Goal: Information Seeking & Learning: Learn about a topic

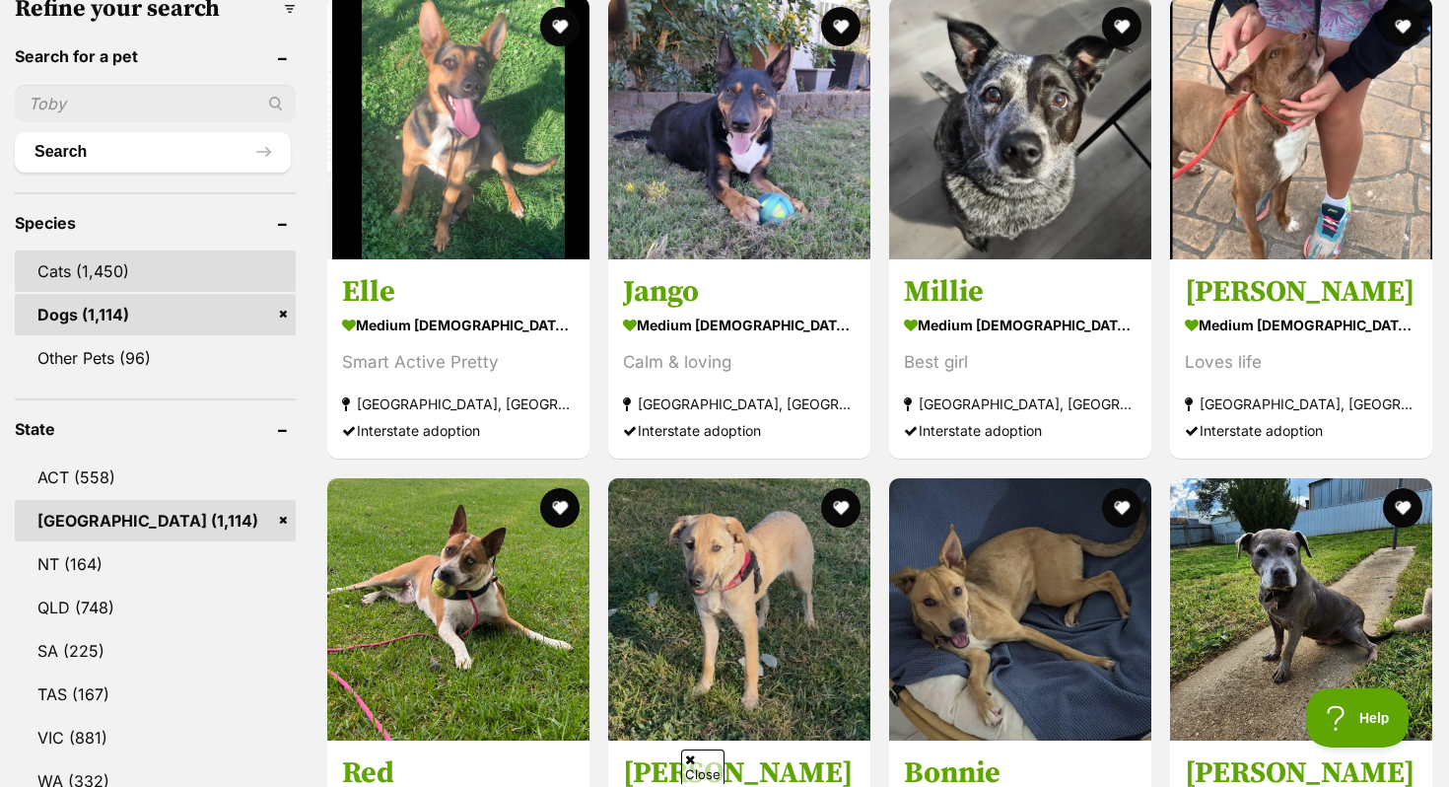
click at [153, 274] on link "Cats (1,450)" at bounding box center [155, 270] width 281 height 41
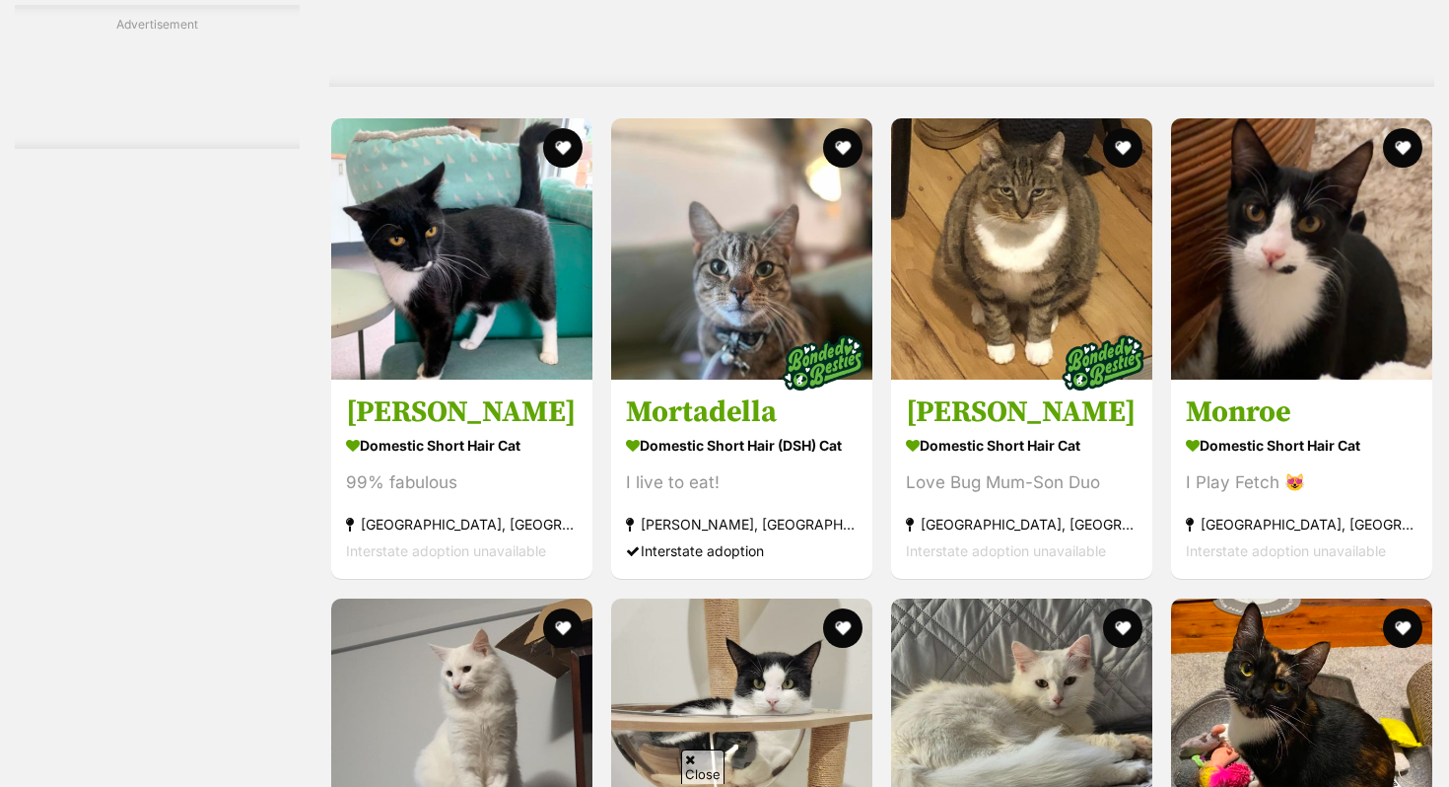
scroll to position [5773, 0]
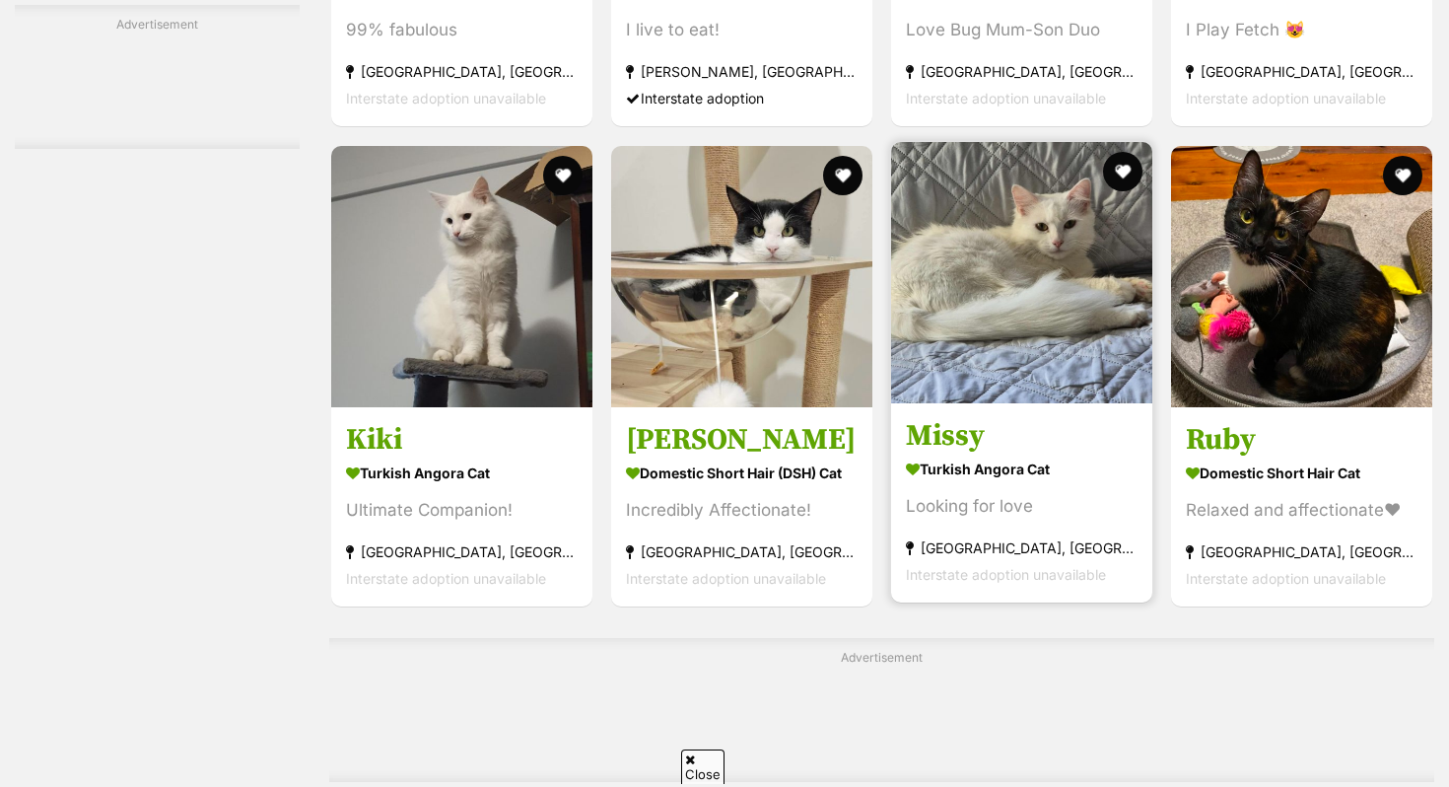
click at [1040, 339] on img at bounding box center [1021, 272] width 261 height 261
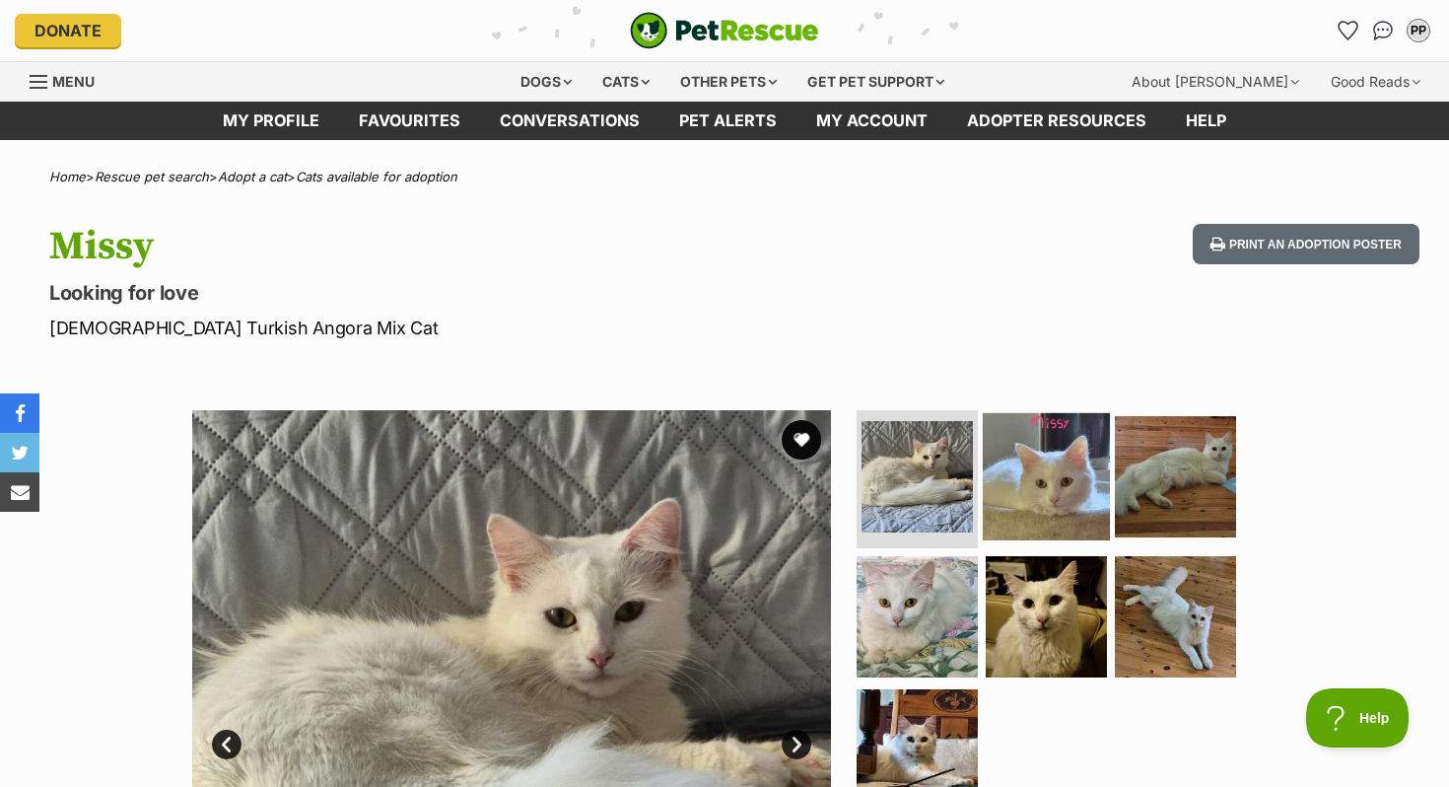
click at [1014, 469] on img at bounding box center [1046, 476] width 127 height 127
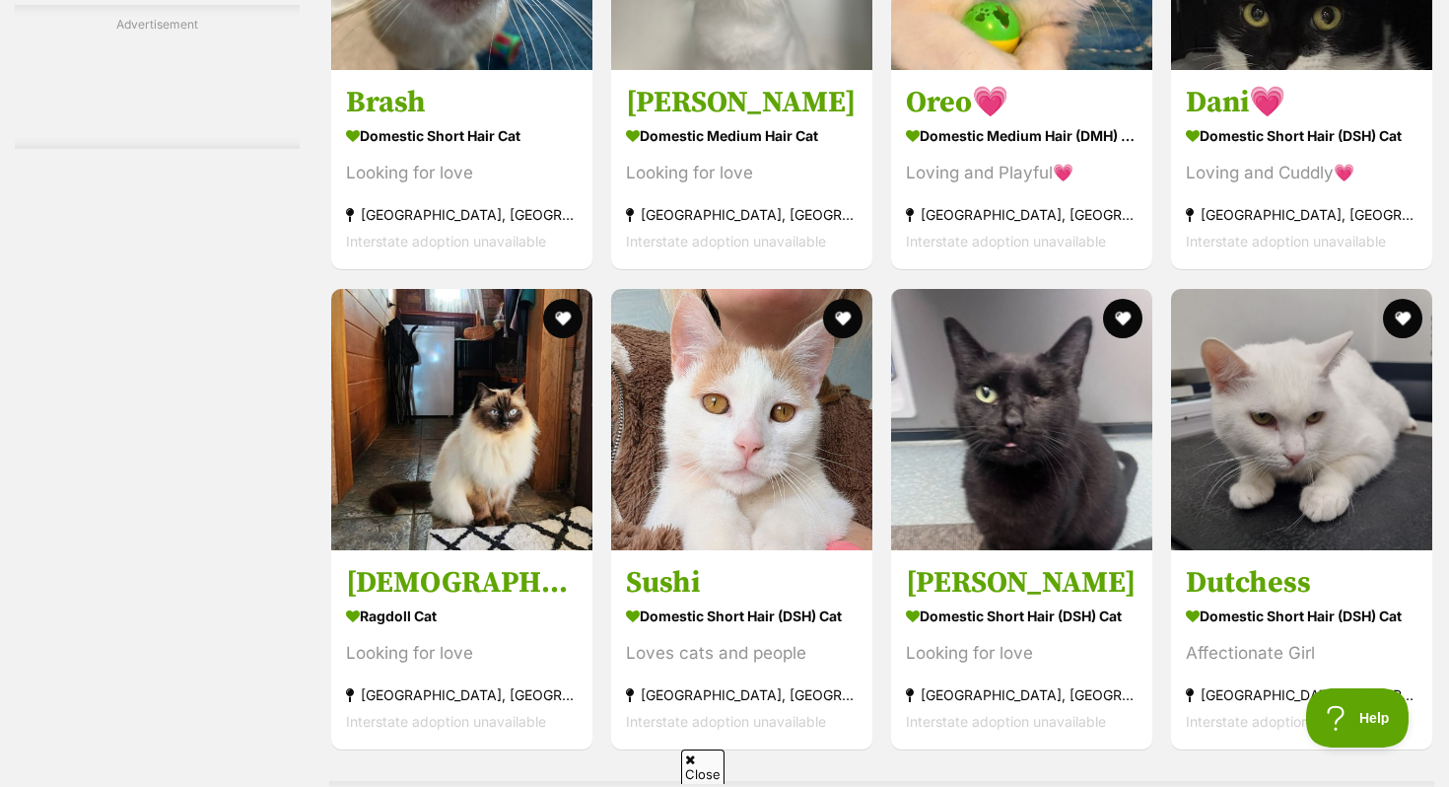
scroll to position [7493, 0]
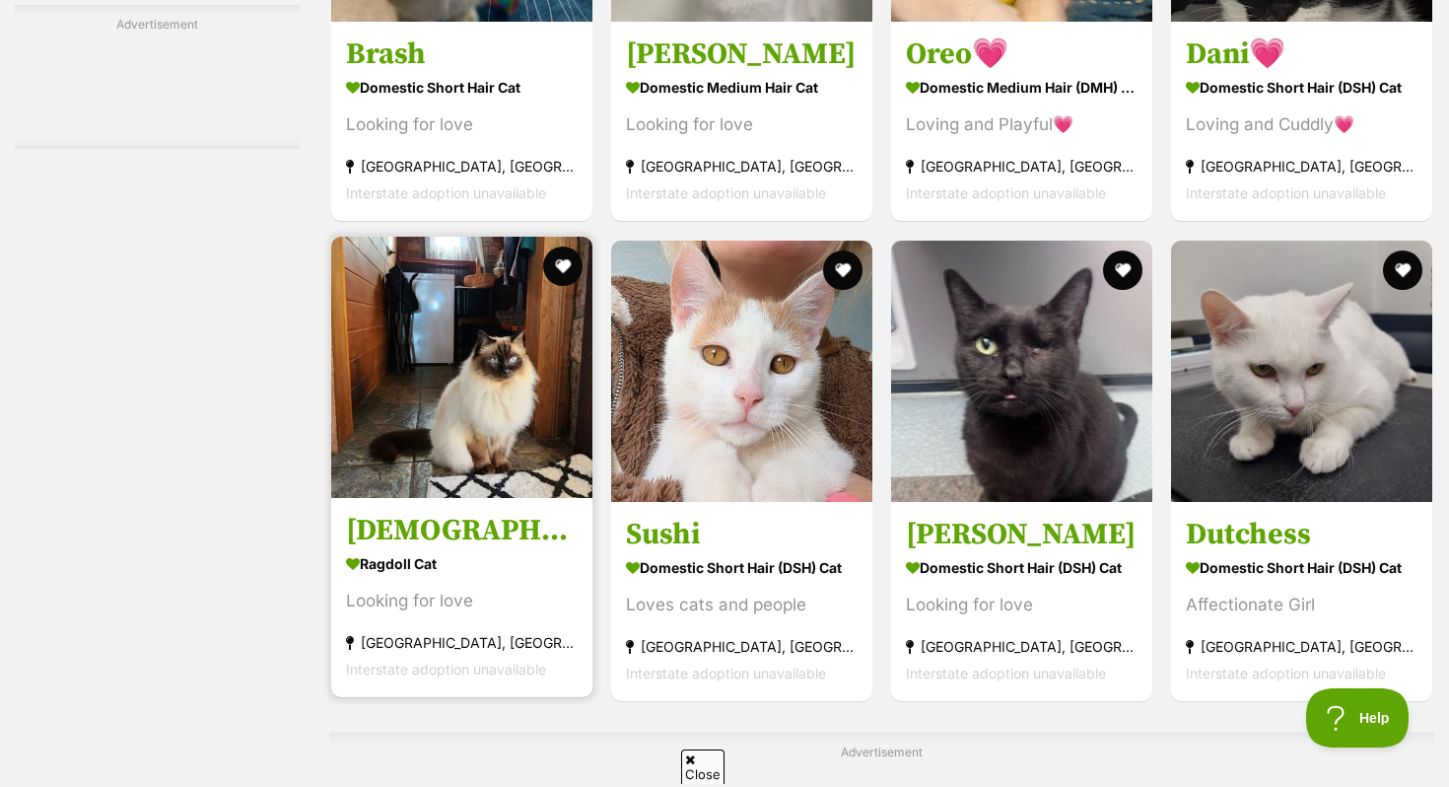
click at [521, 502] on link at bounding box center [461, 492] width 261 height 20
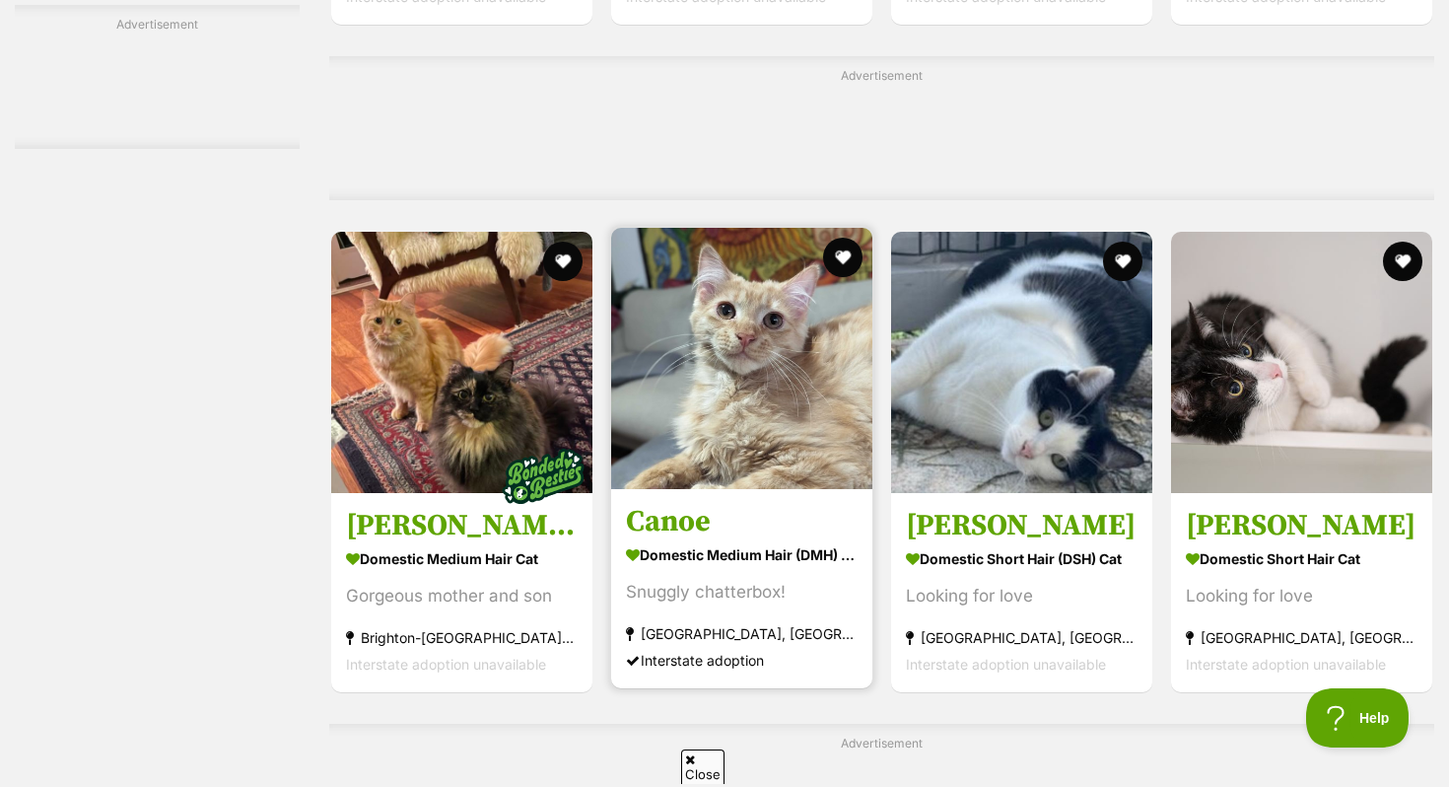
click at [773, 600] on section "Domestic Medium Hair (DMH) Cat Snuggly chatterbox! Marrickville, NSW Interstate…" at bounding box center [742, 606] width 232 height 133
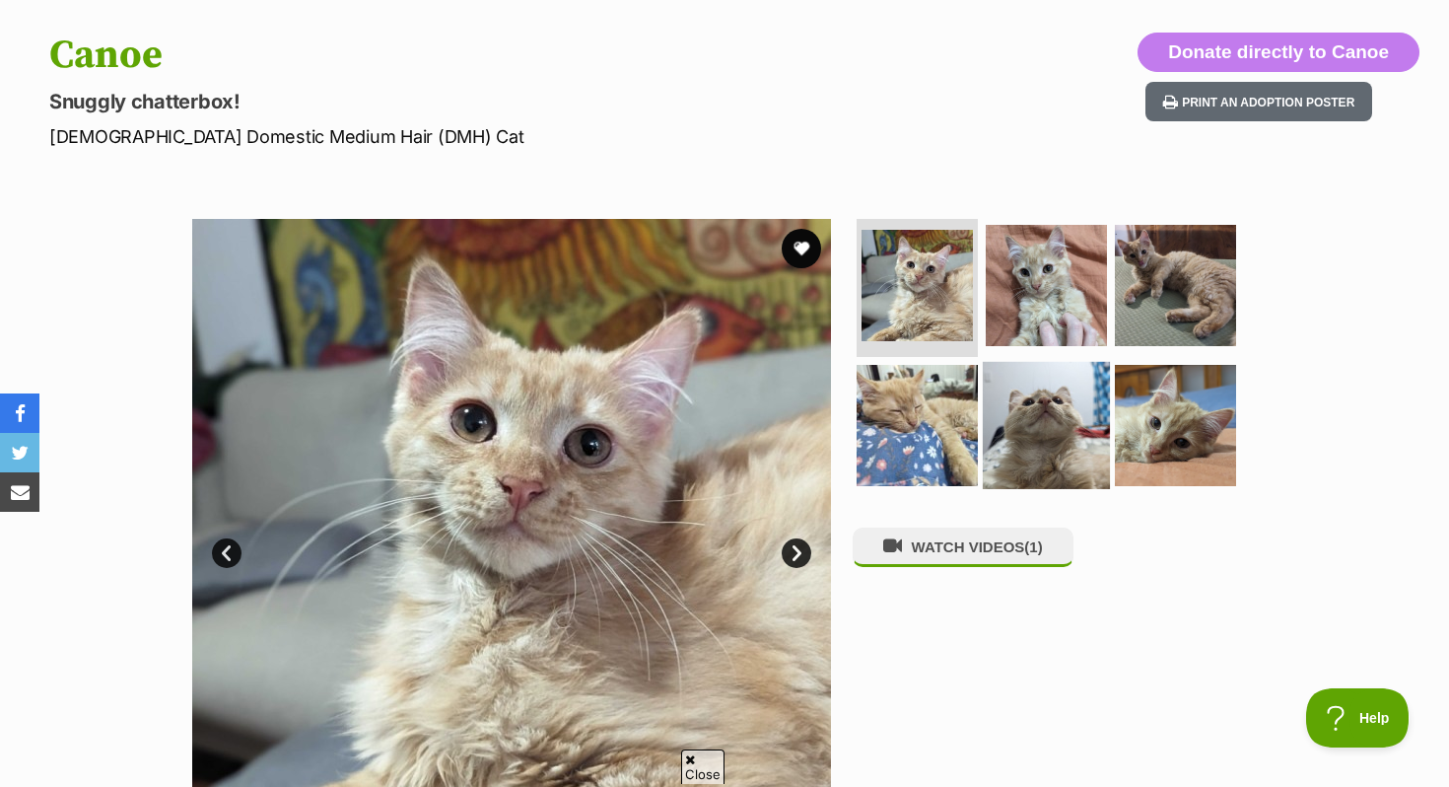
scroll to position [162, 0]
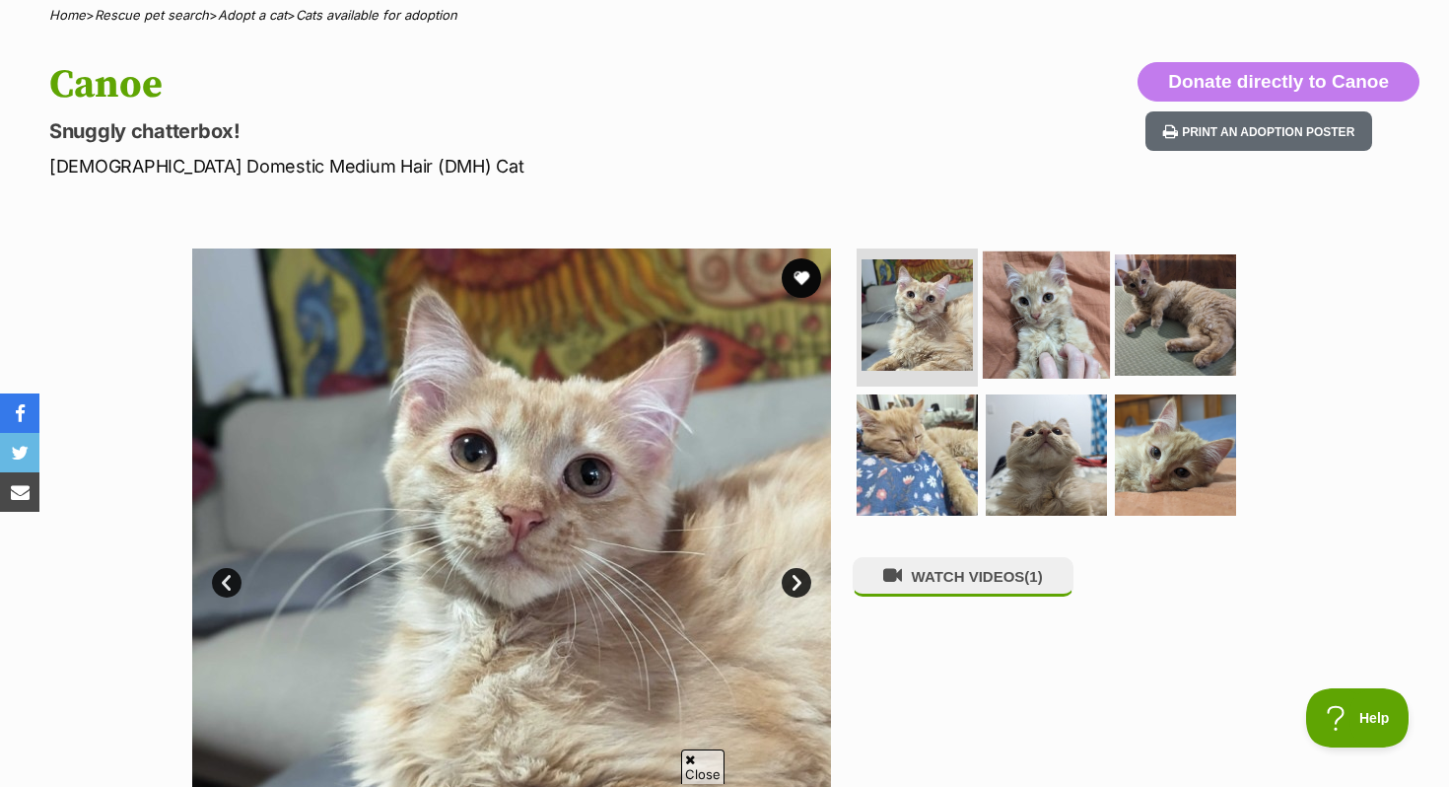
click at [1025, 330] on img at bounding box center [1046, 314] width 127 height 127
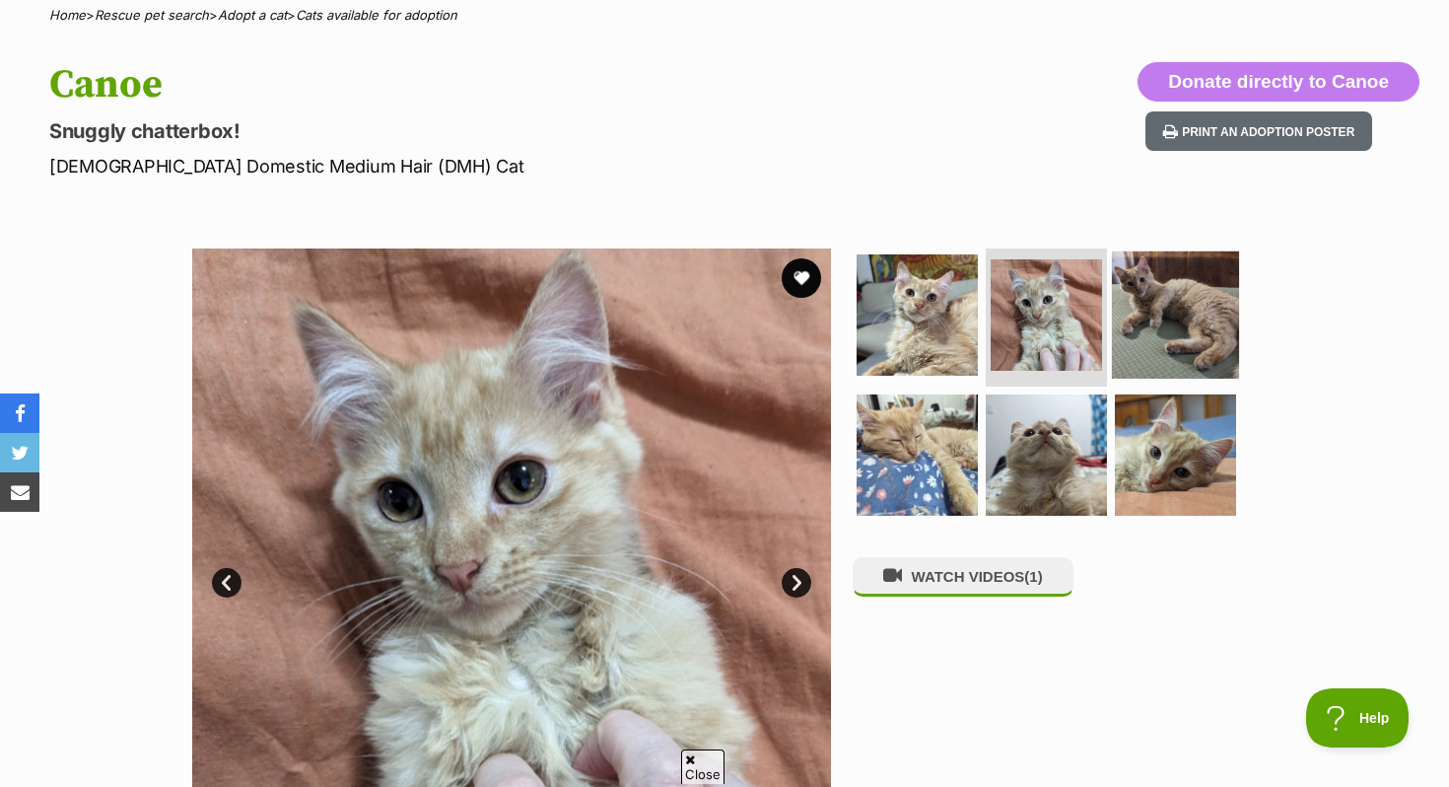
click at [1218, 318] on img at bounding box center [1175, 314] width 127 height 127
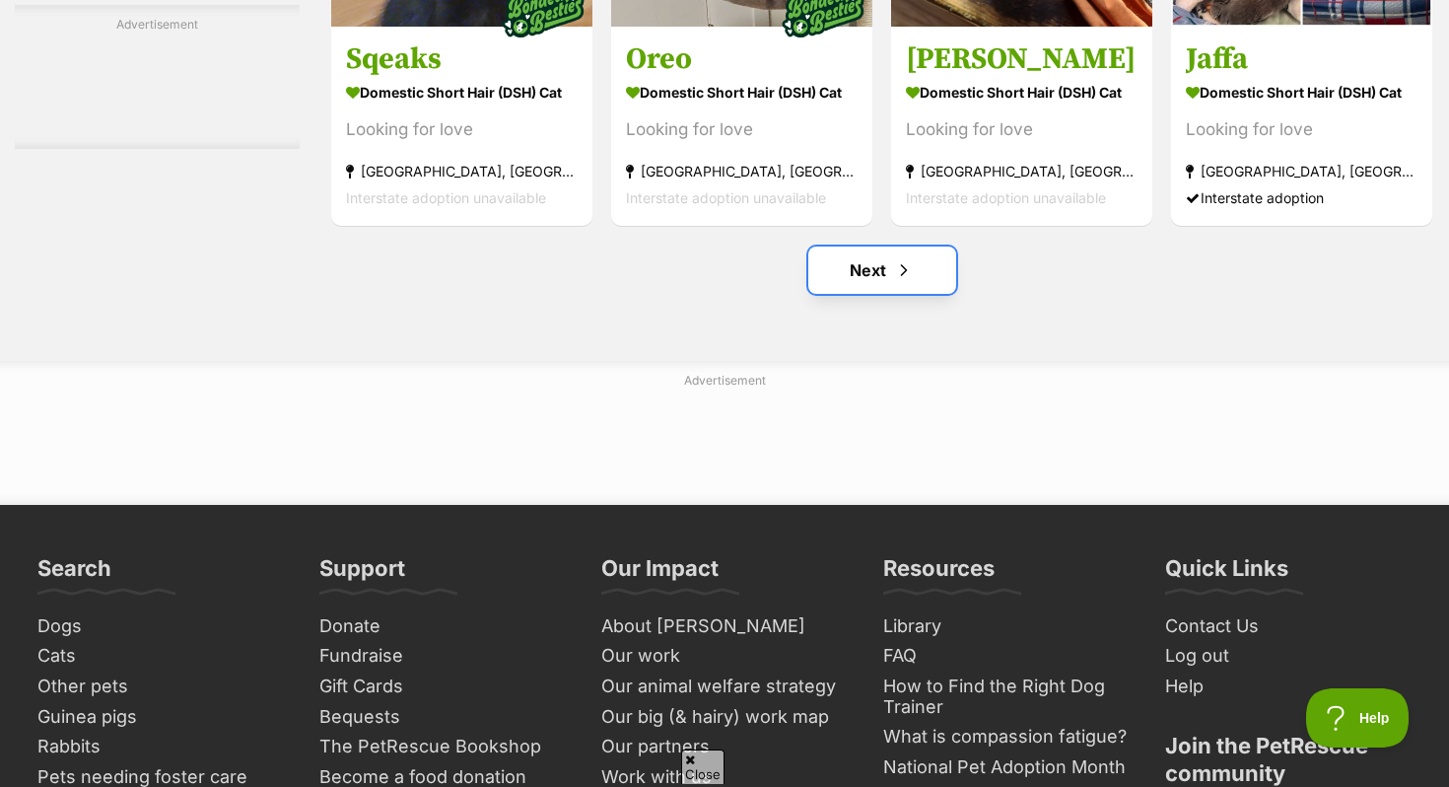
click at [864, 294] on link "Next" at bounding box center [882, 269] width 148 height 47
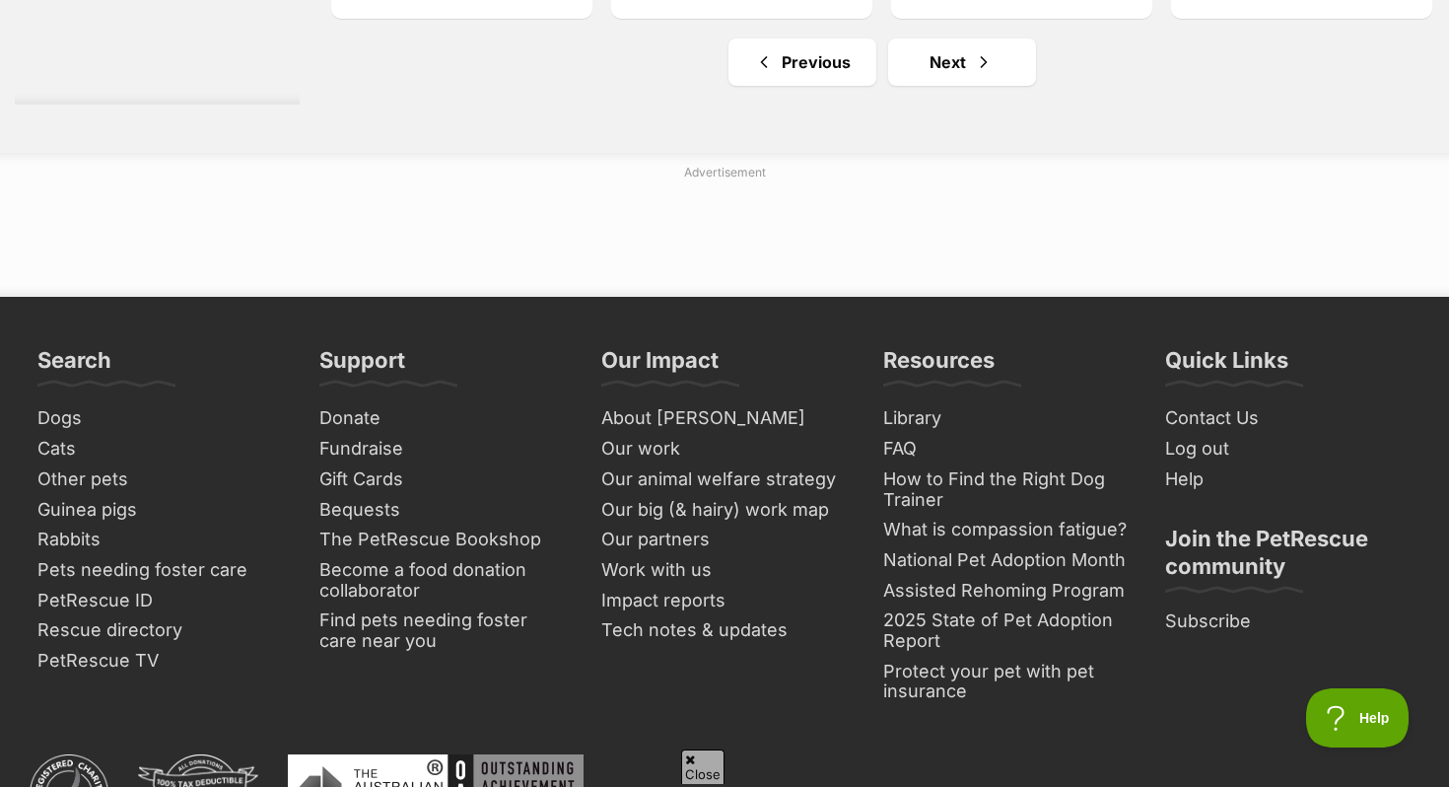
scroll to position [9676, 0]
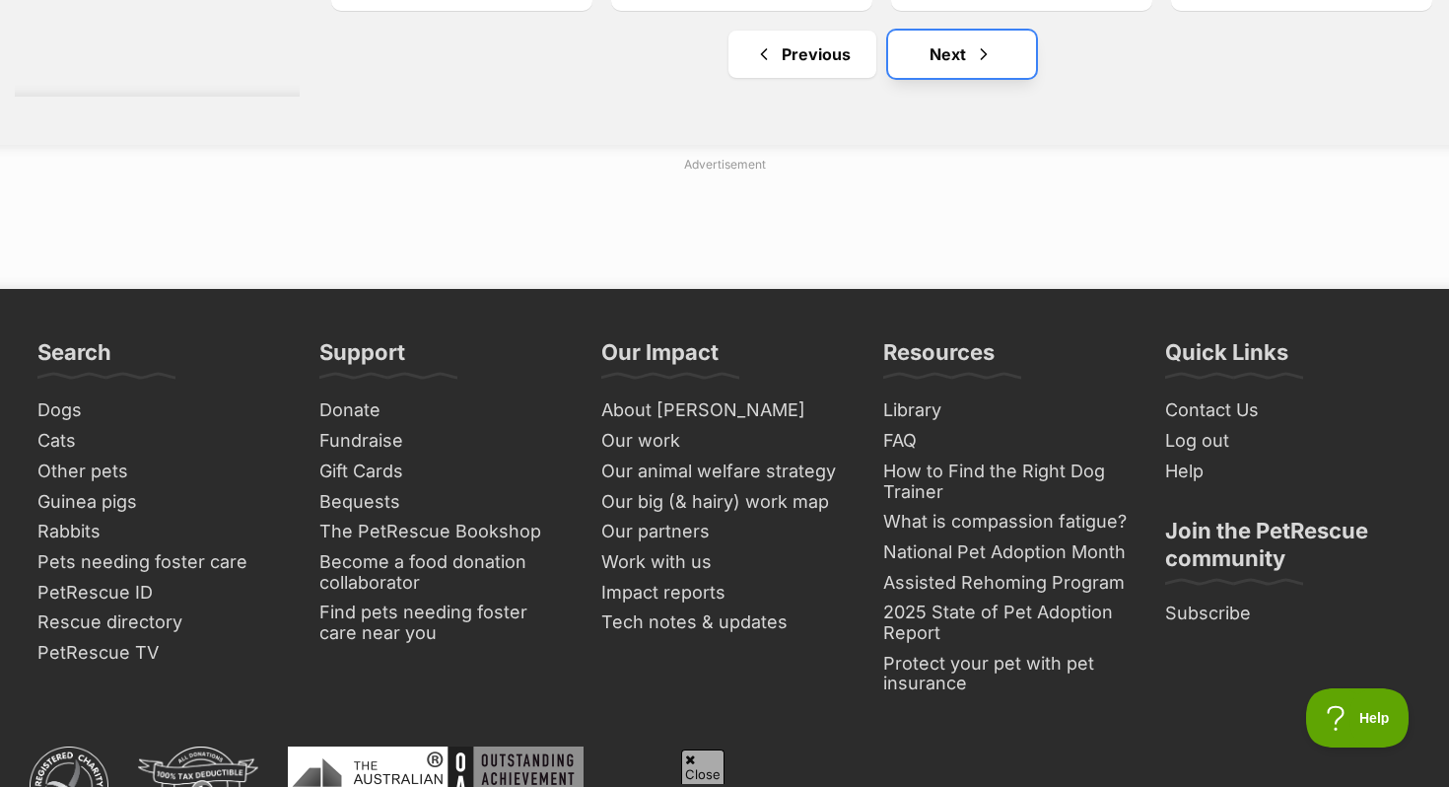
click at [972, 78] on link "Next" at bounding box center [962, 54] width 148 height 47
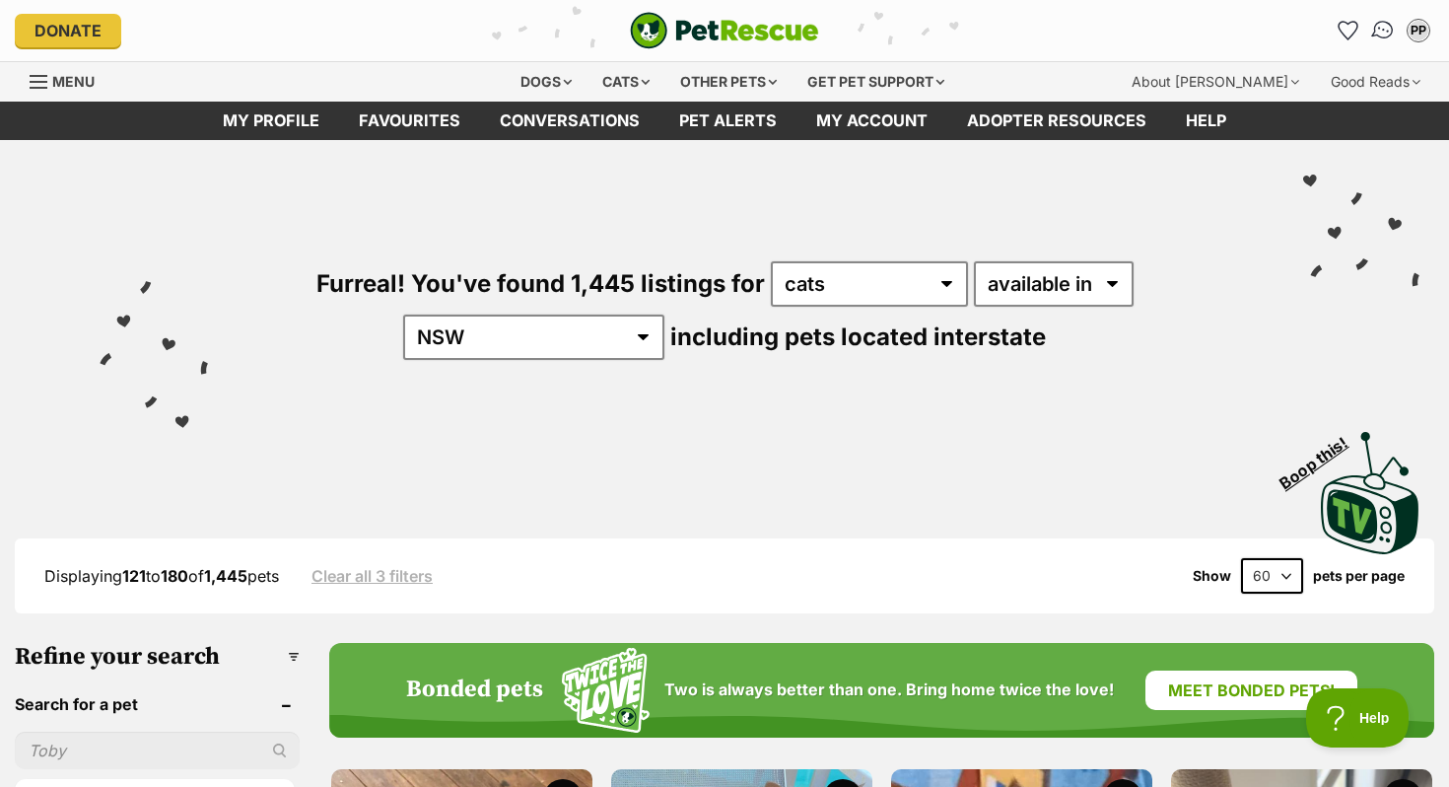
click at [1390, 33] on img "Conversations" at bounding box center [1383, 31] width 27 height 26
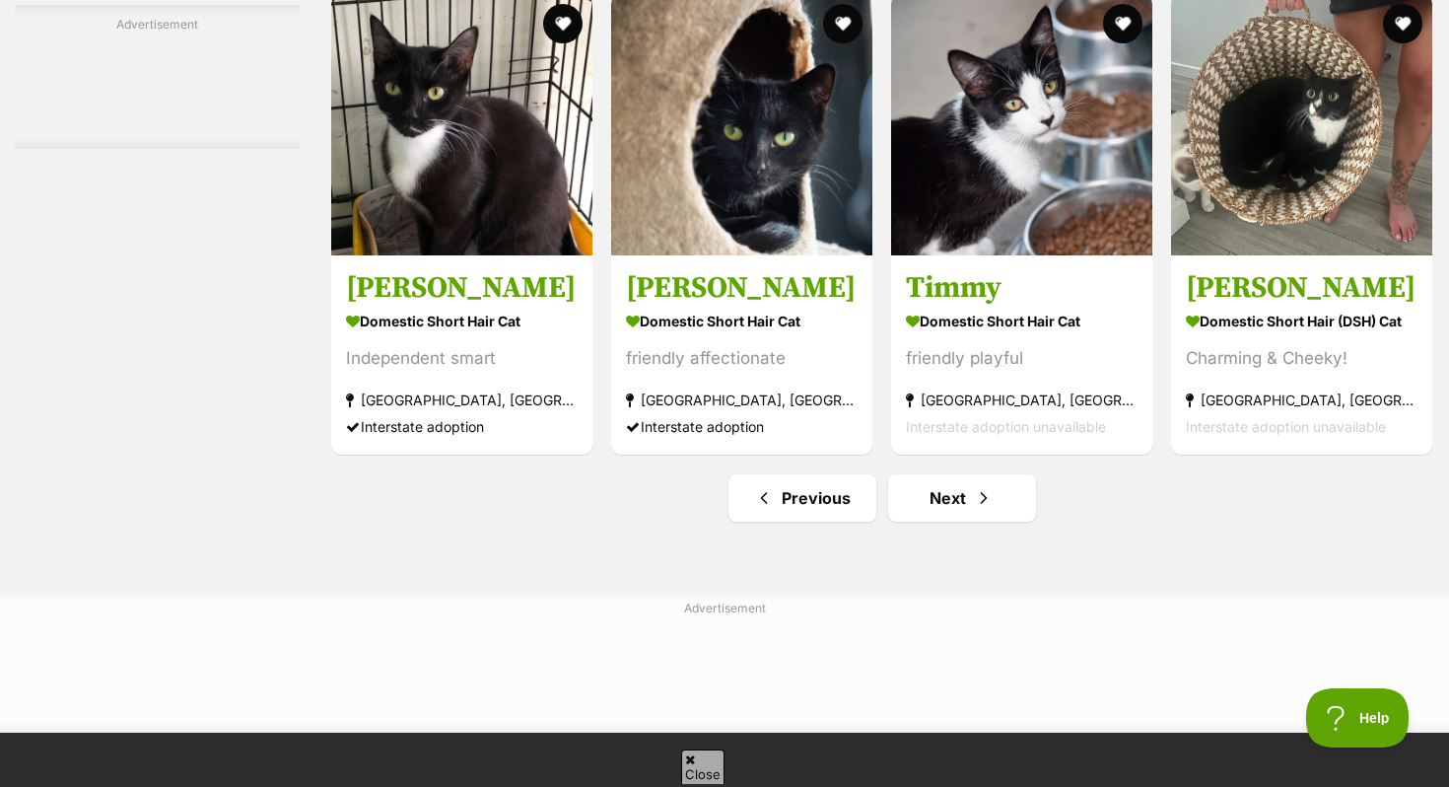
scroll to position [9458, 0]
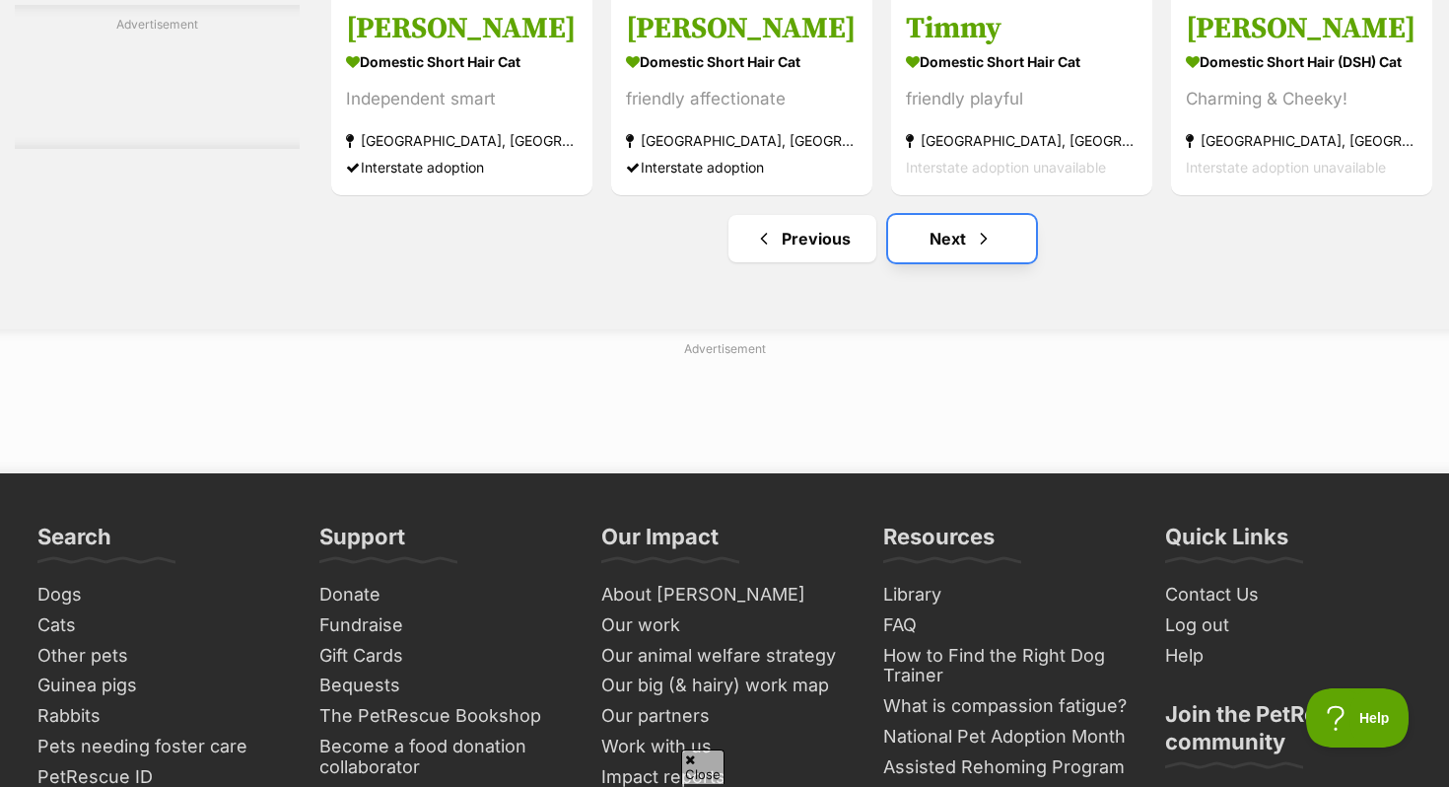
click at [983, 250] on span "Next page" at bounding box center [984, 239] width 20 height 24
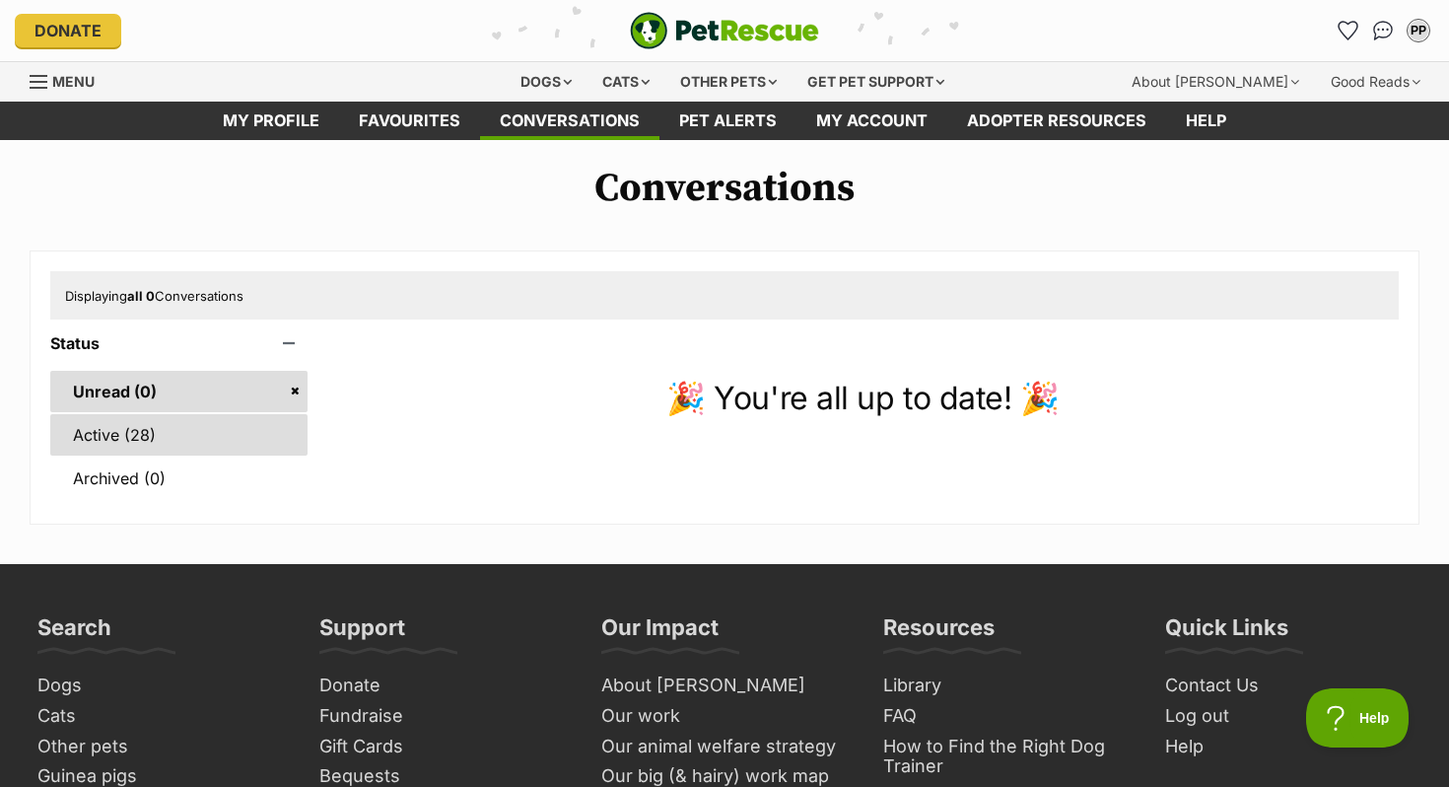
click at [241, 425] on link "Active (28)" at bounding box center [178, 434] width 257 height 41
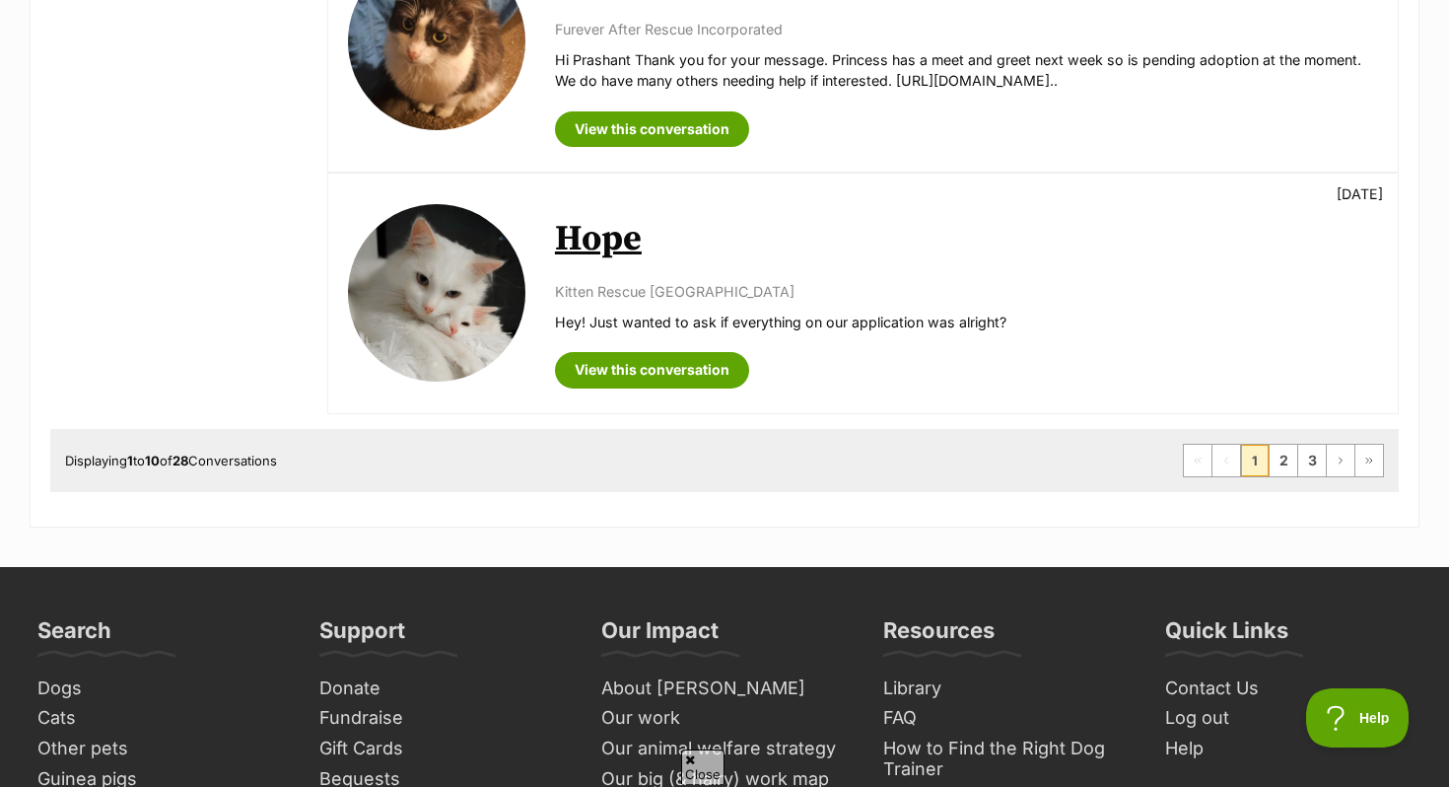
scroll to position [2685, 0]
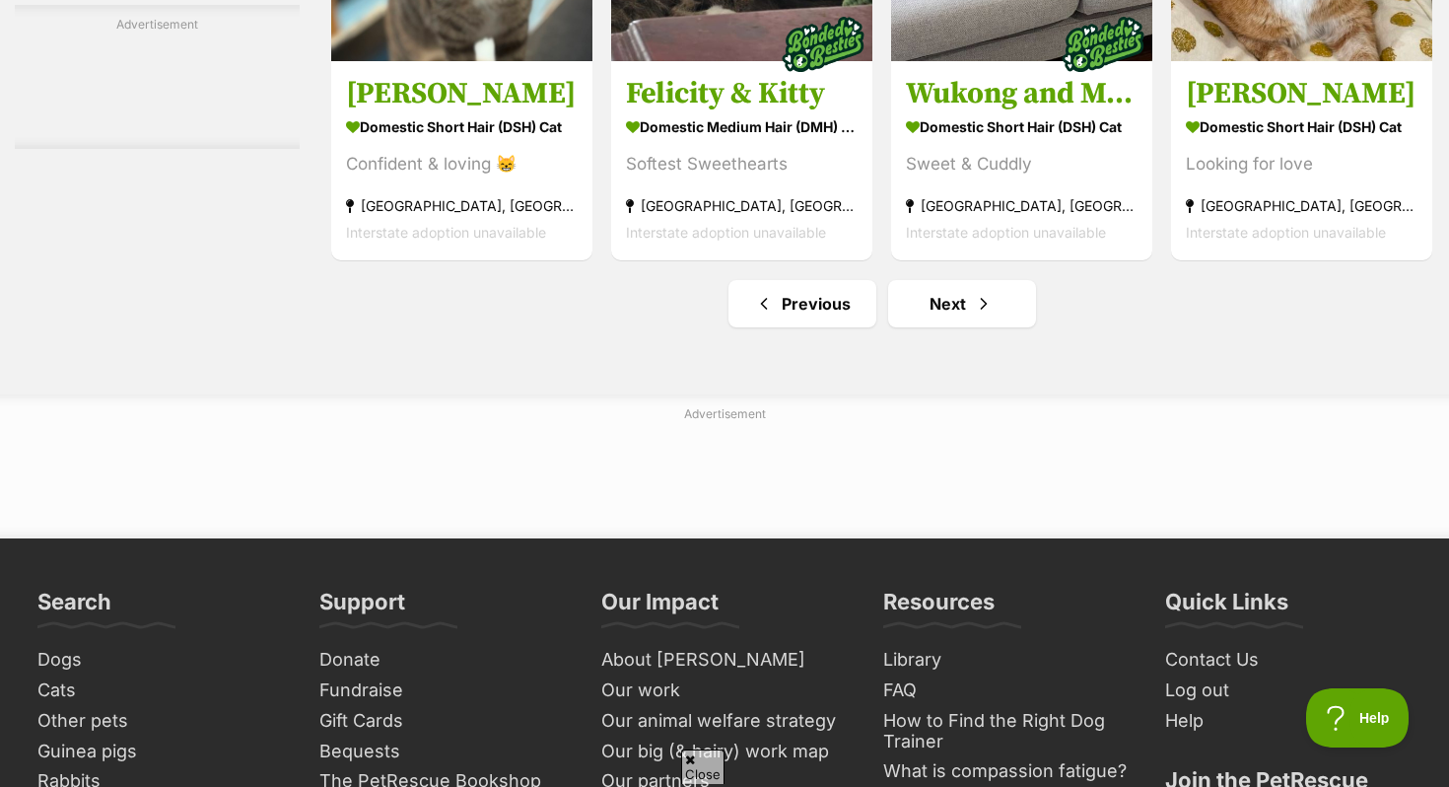
scroll to position [9399, 0]
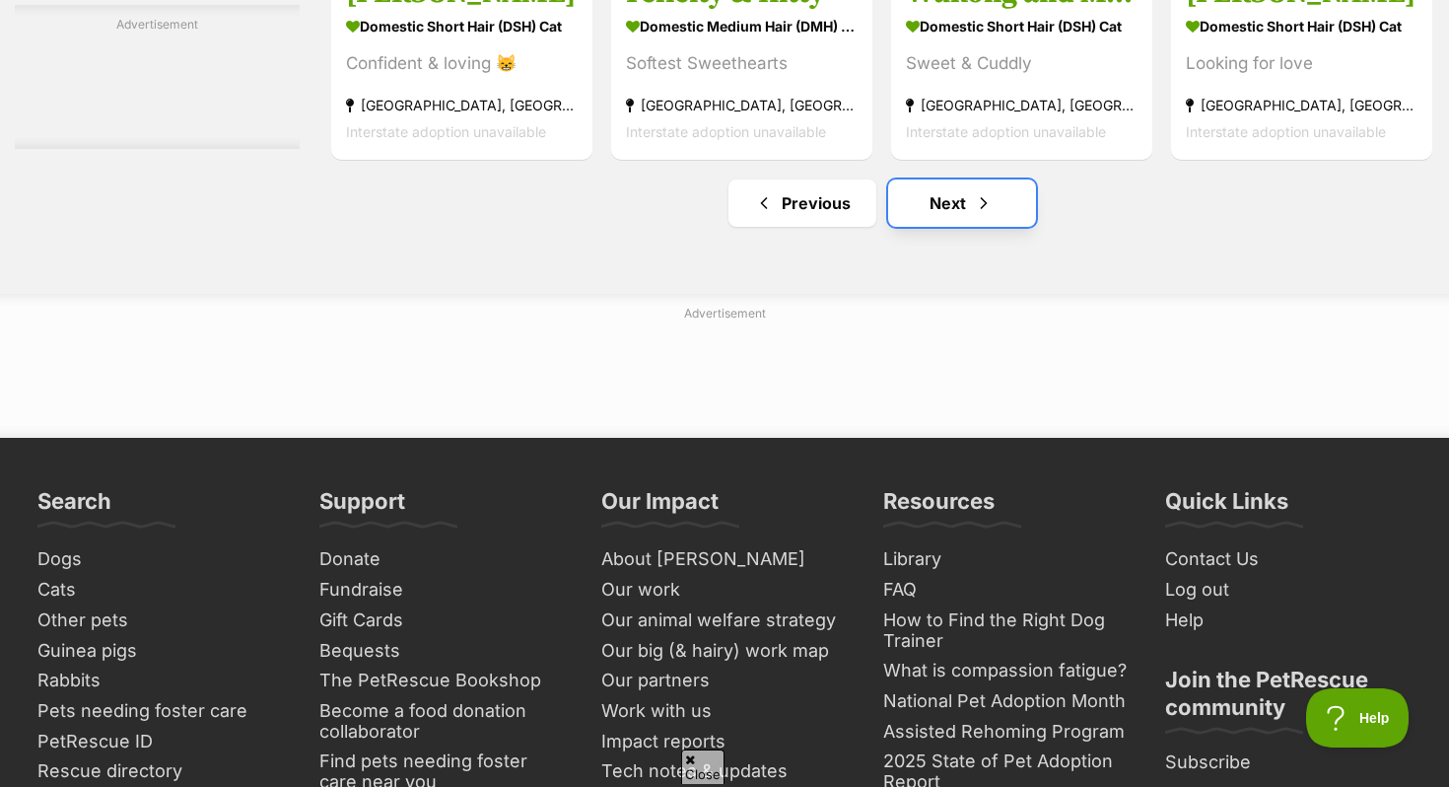
click at [980, 215] on span "Next page" at bounding box center [984, 203] width 20 height 24
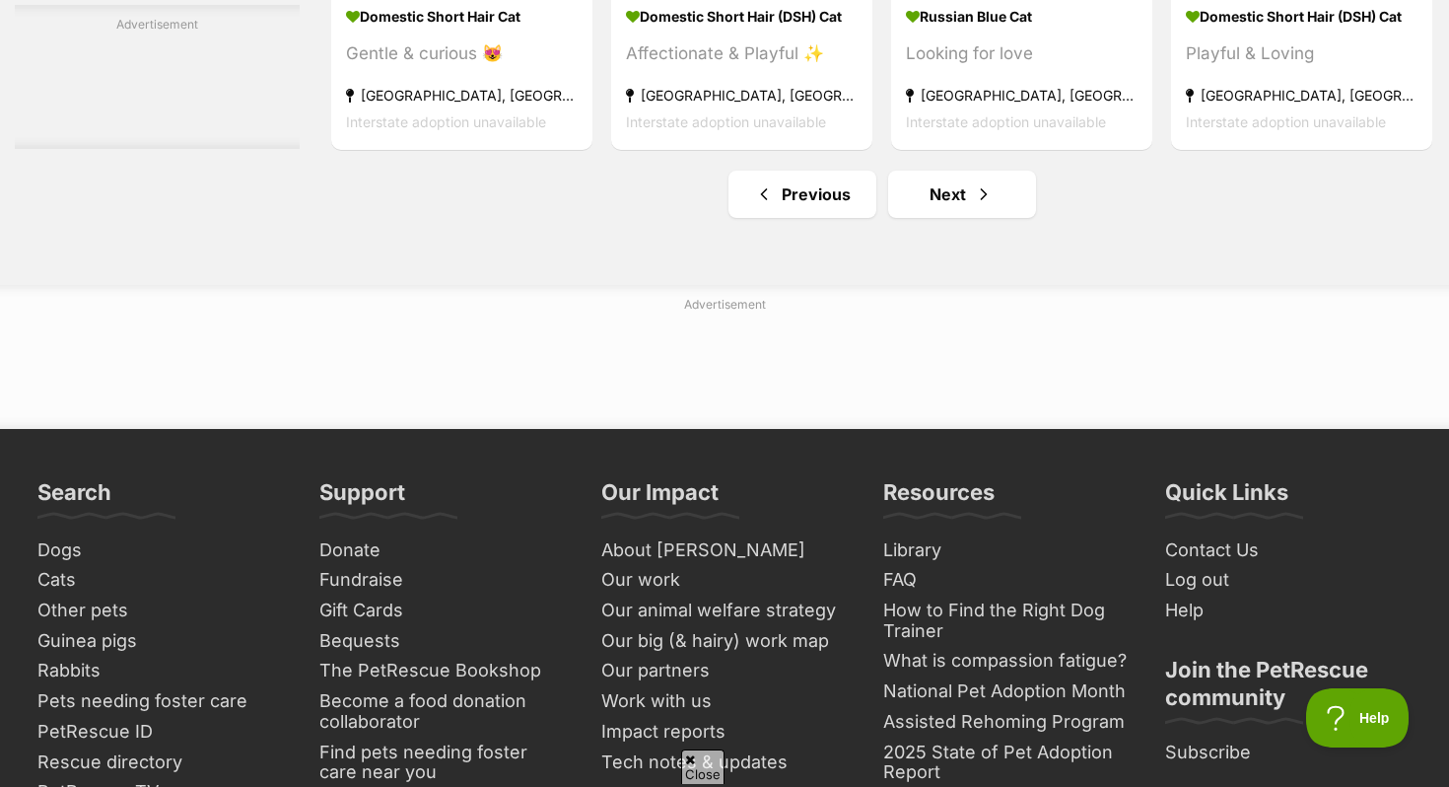
scroll to position [9423, 0]
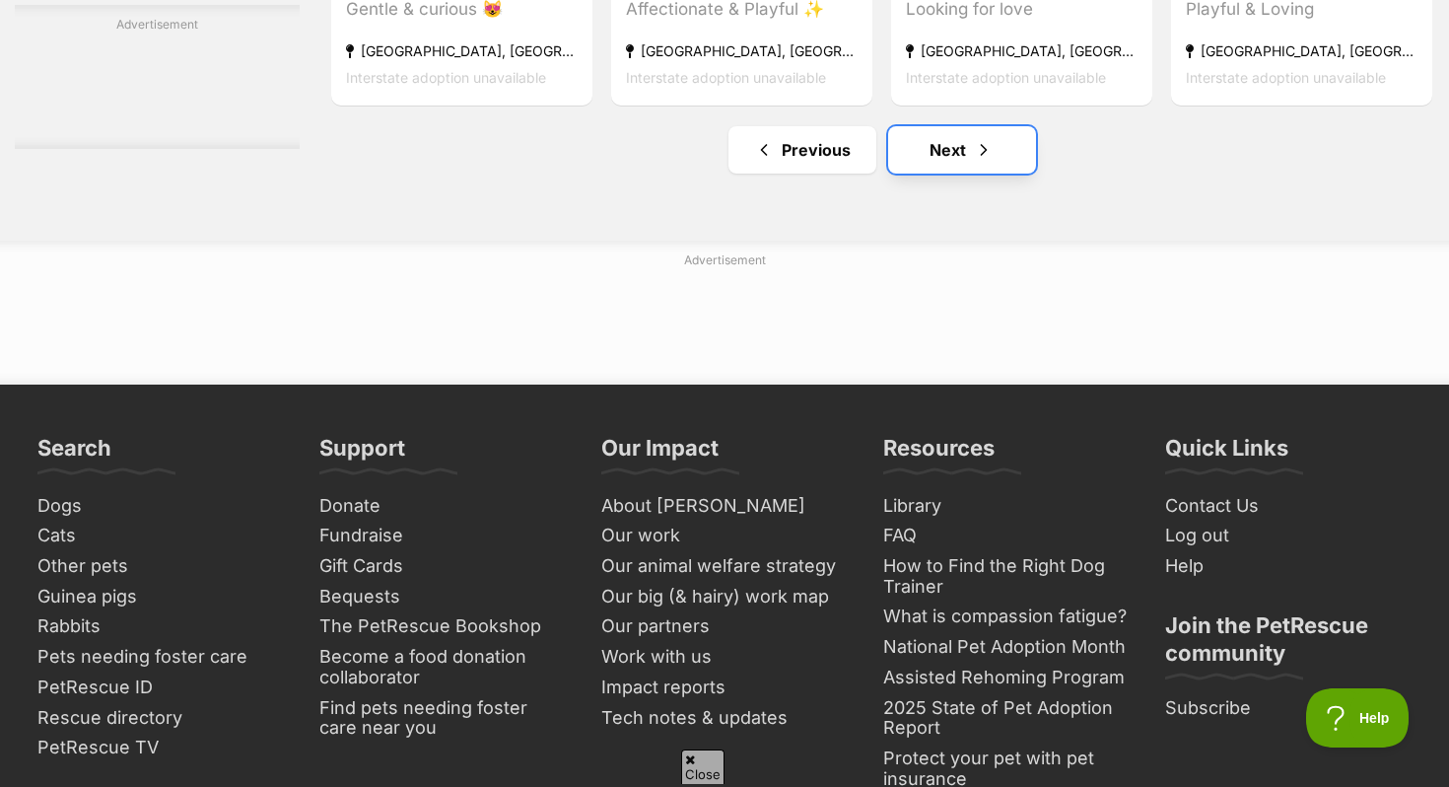
click at [975, 168] on link "Next" at bounding box center [962, 149] width 148 height 47
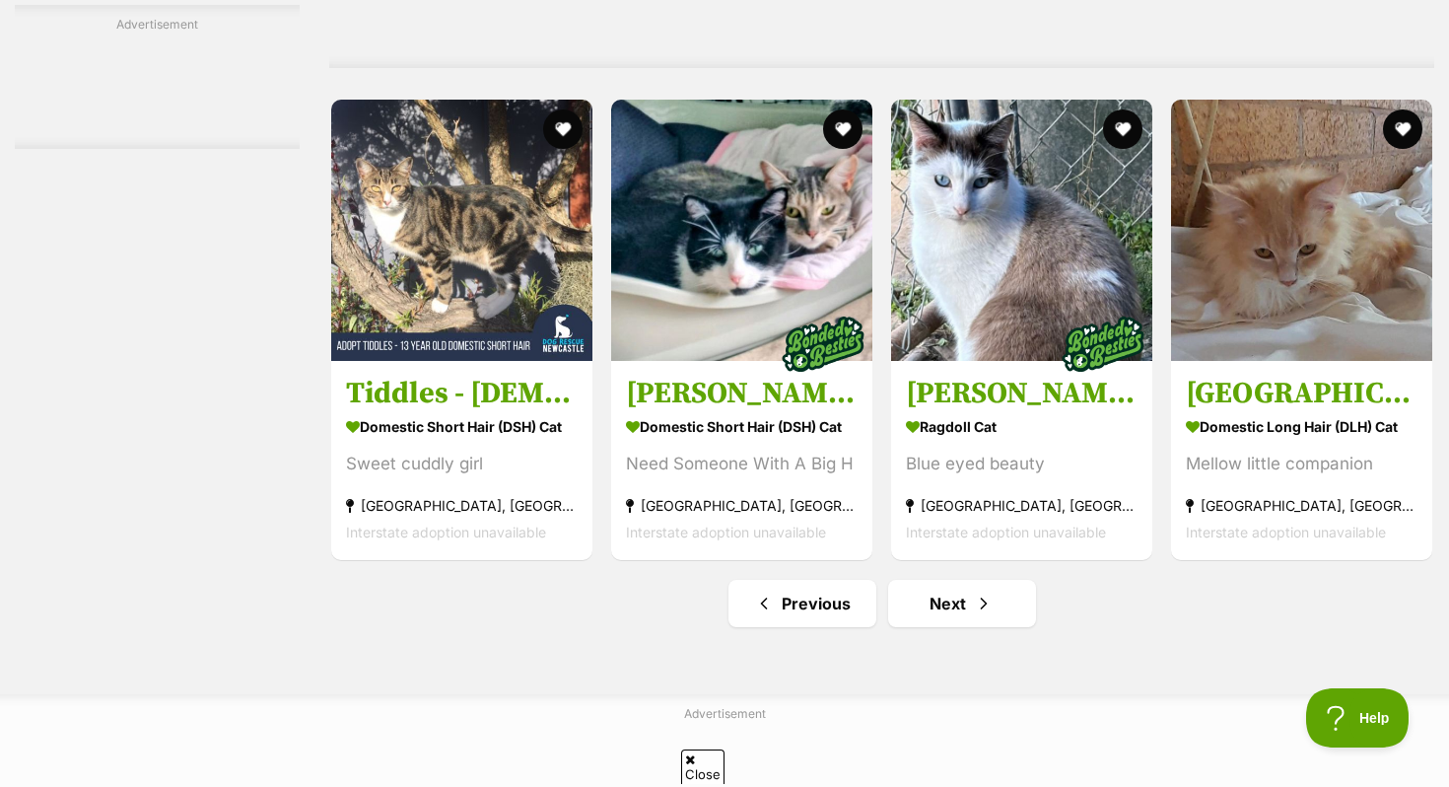
scroll to position [9216, 0]
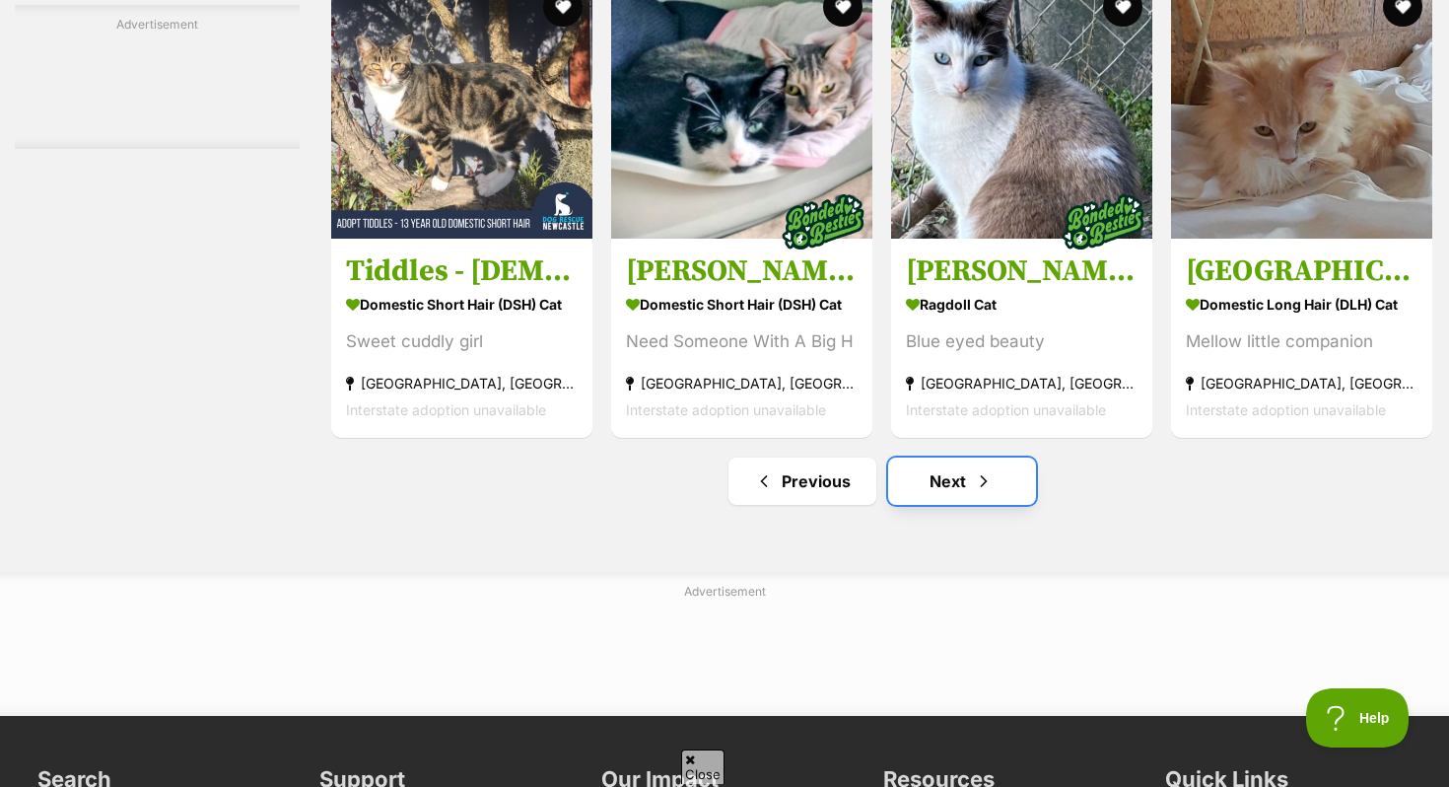
click at [959, 505] on link "Next" at bounding box center [962, 480] width 148 height 47
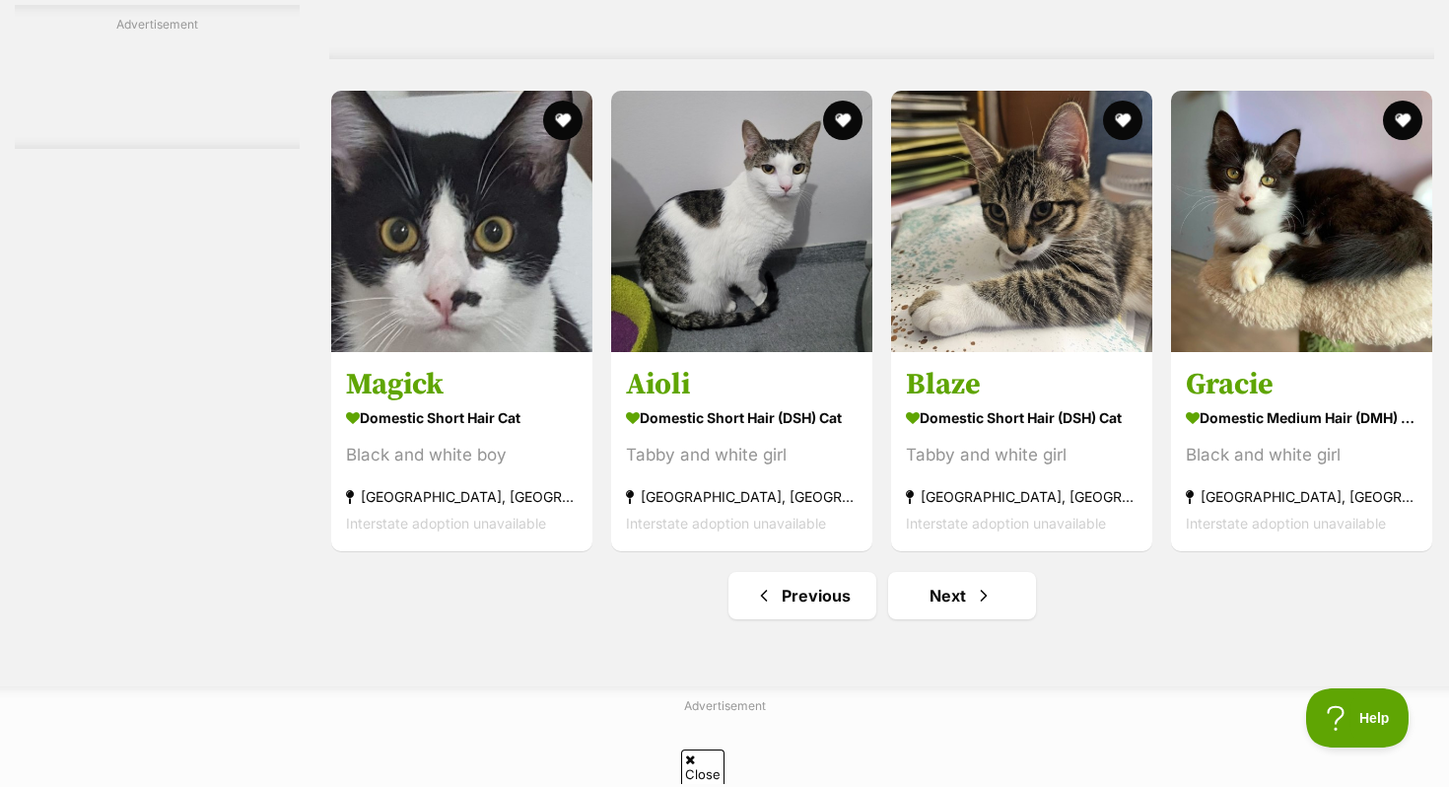
scroll to position [9081, 0]
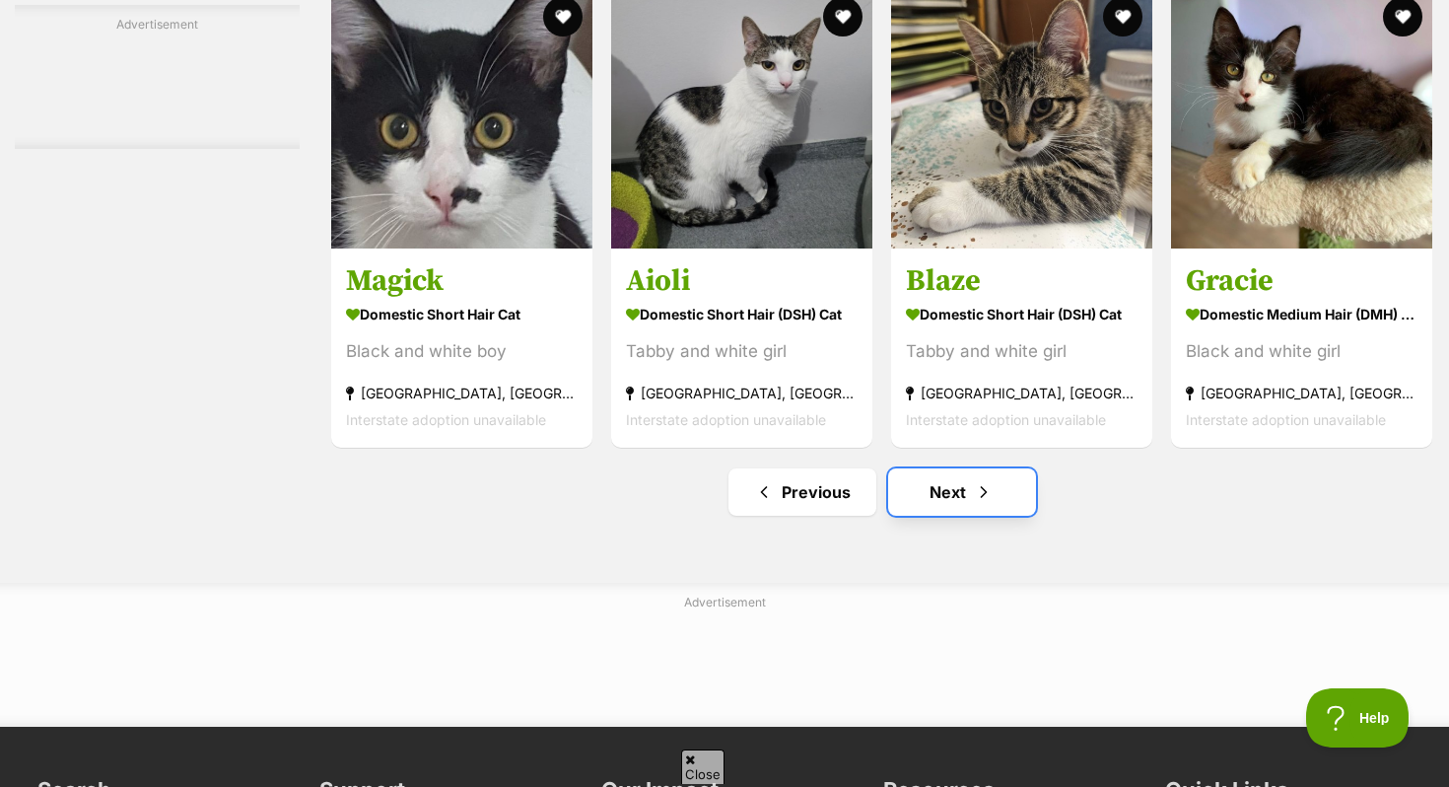
click at [985, 504] on span "Next page" at bounding box center [984, 492] width 20 height 24
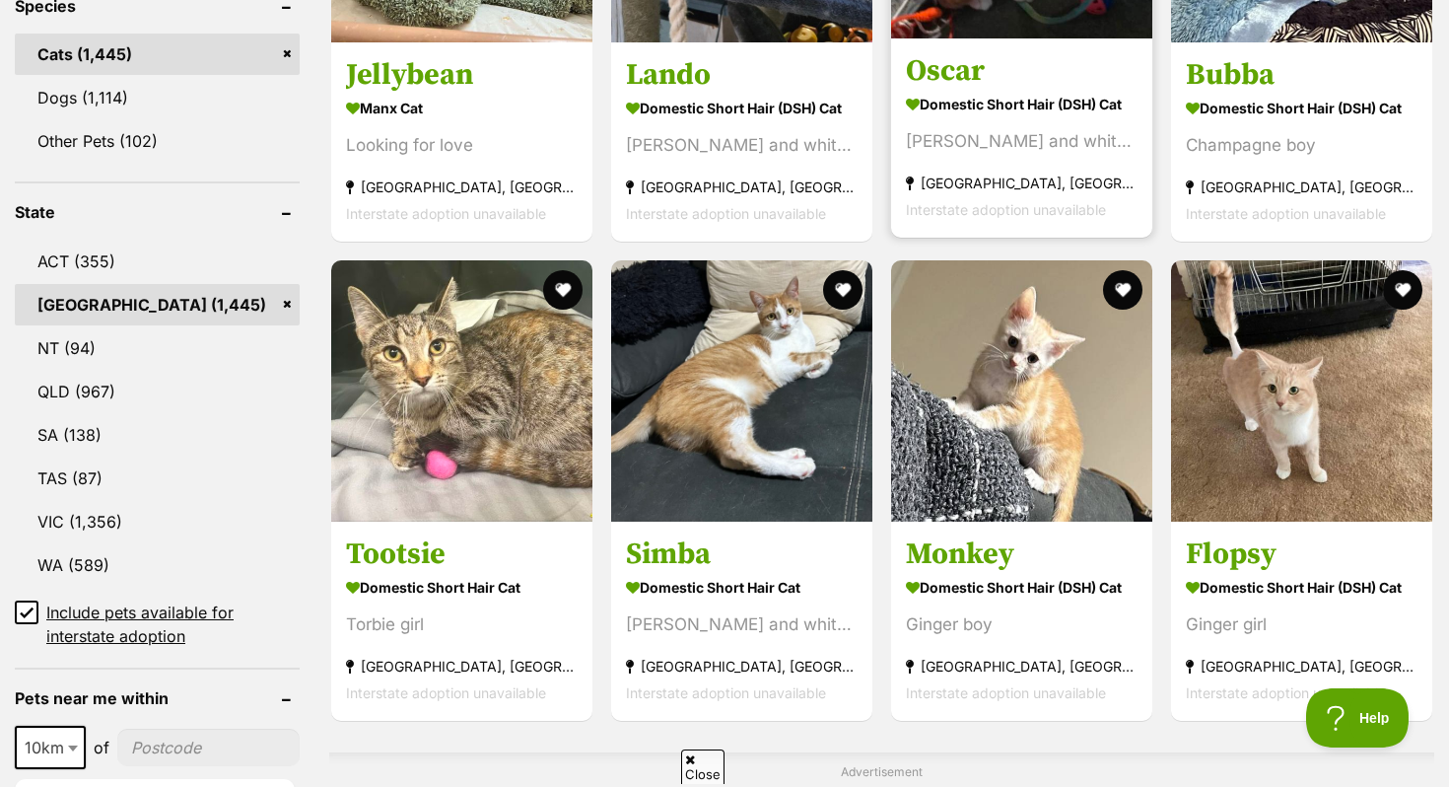
scroll to position [860, 0]
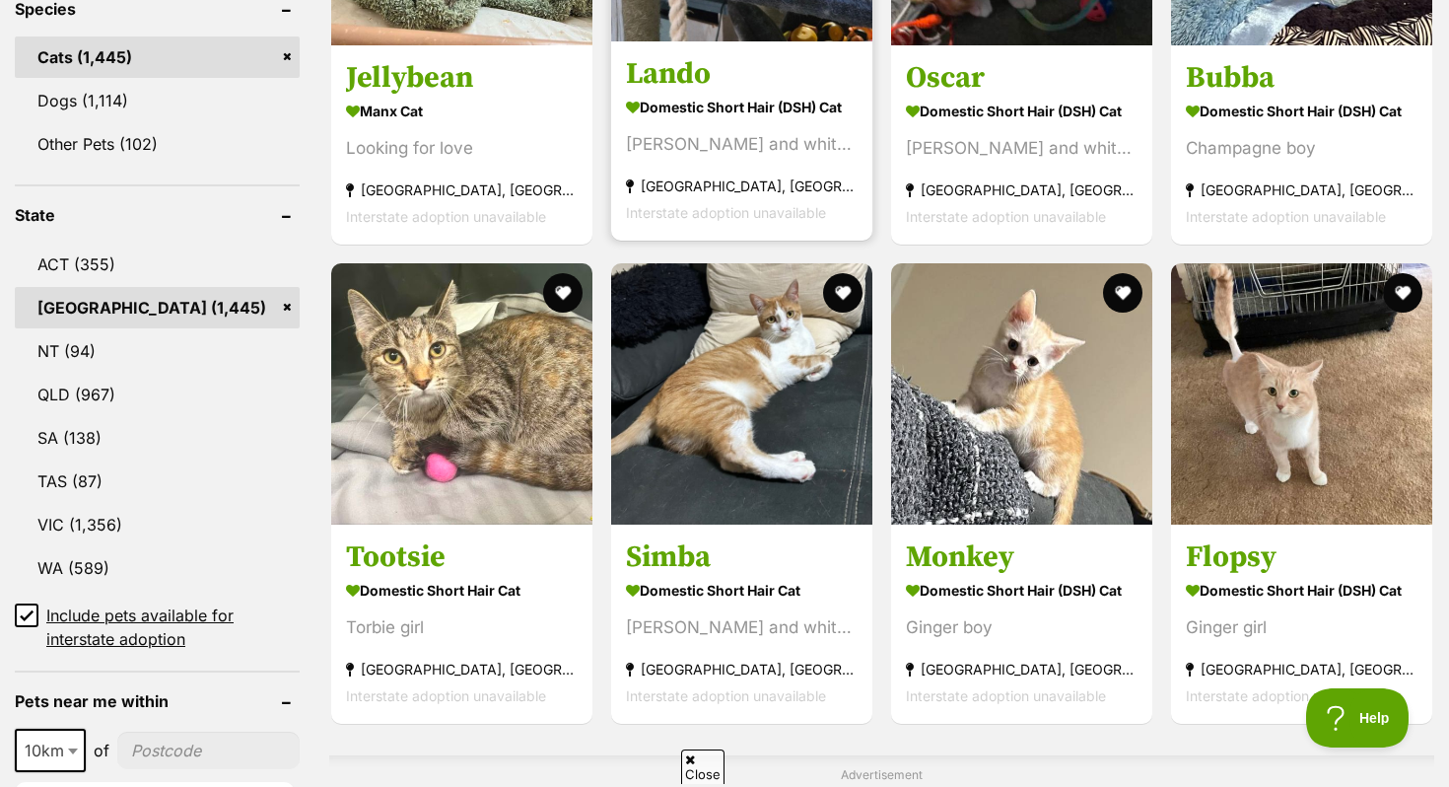
click at [771, 182] on strong "Penrith South, NSW" at bounding box center [742, 185] width 232 height 27
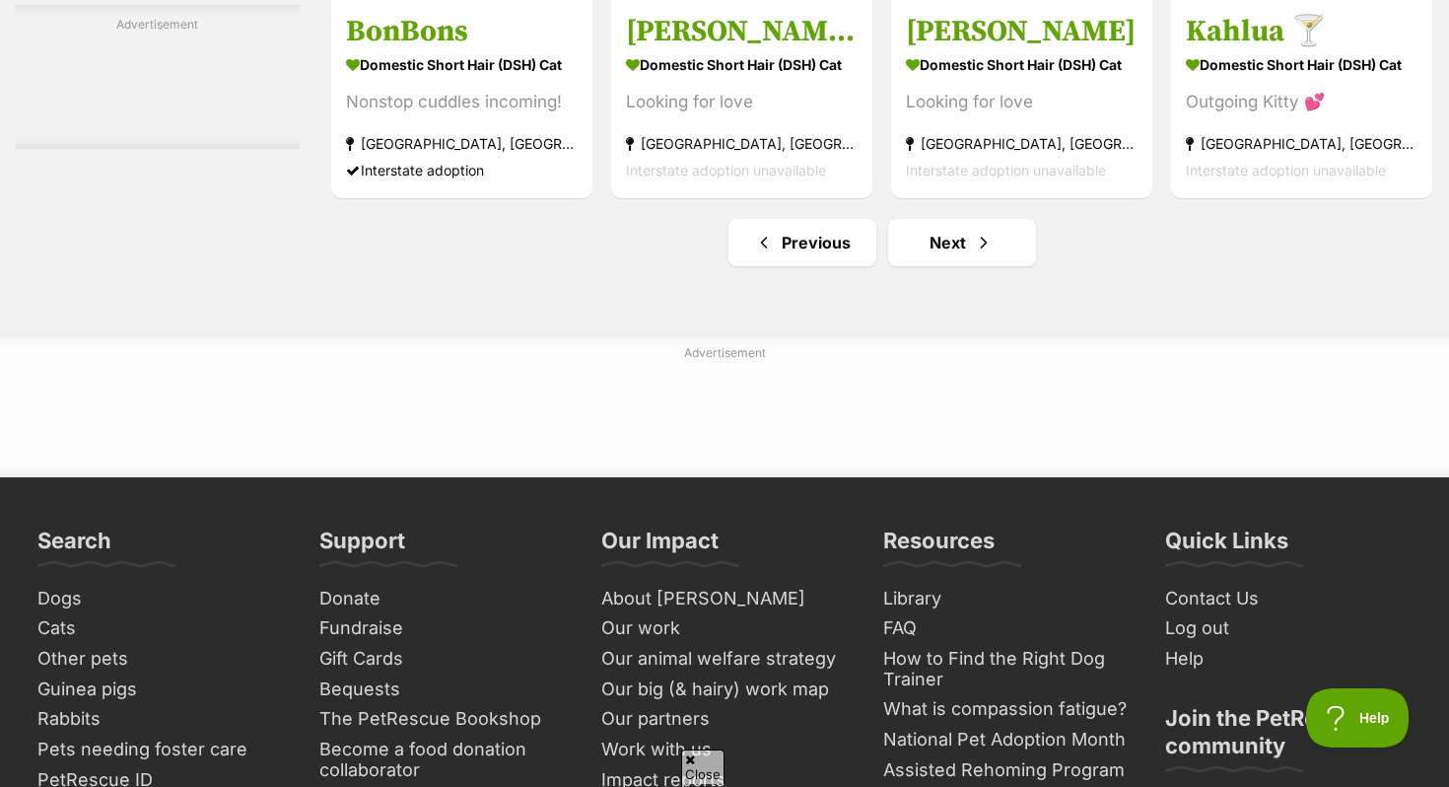
scroll to position [9272, 0]
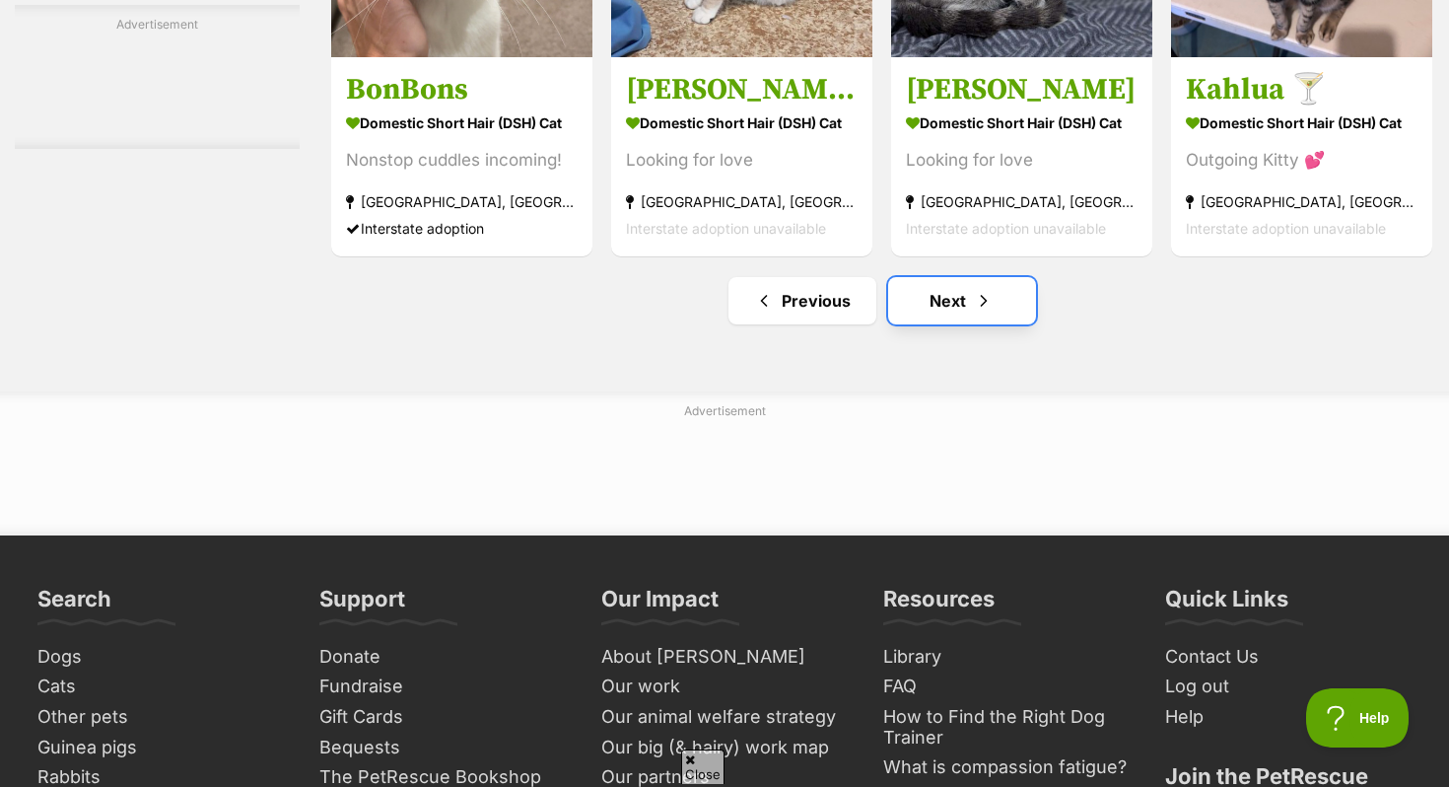
click at [962, 324] on link "Next" at bounding box center [962, 300] width 148 height 47
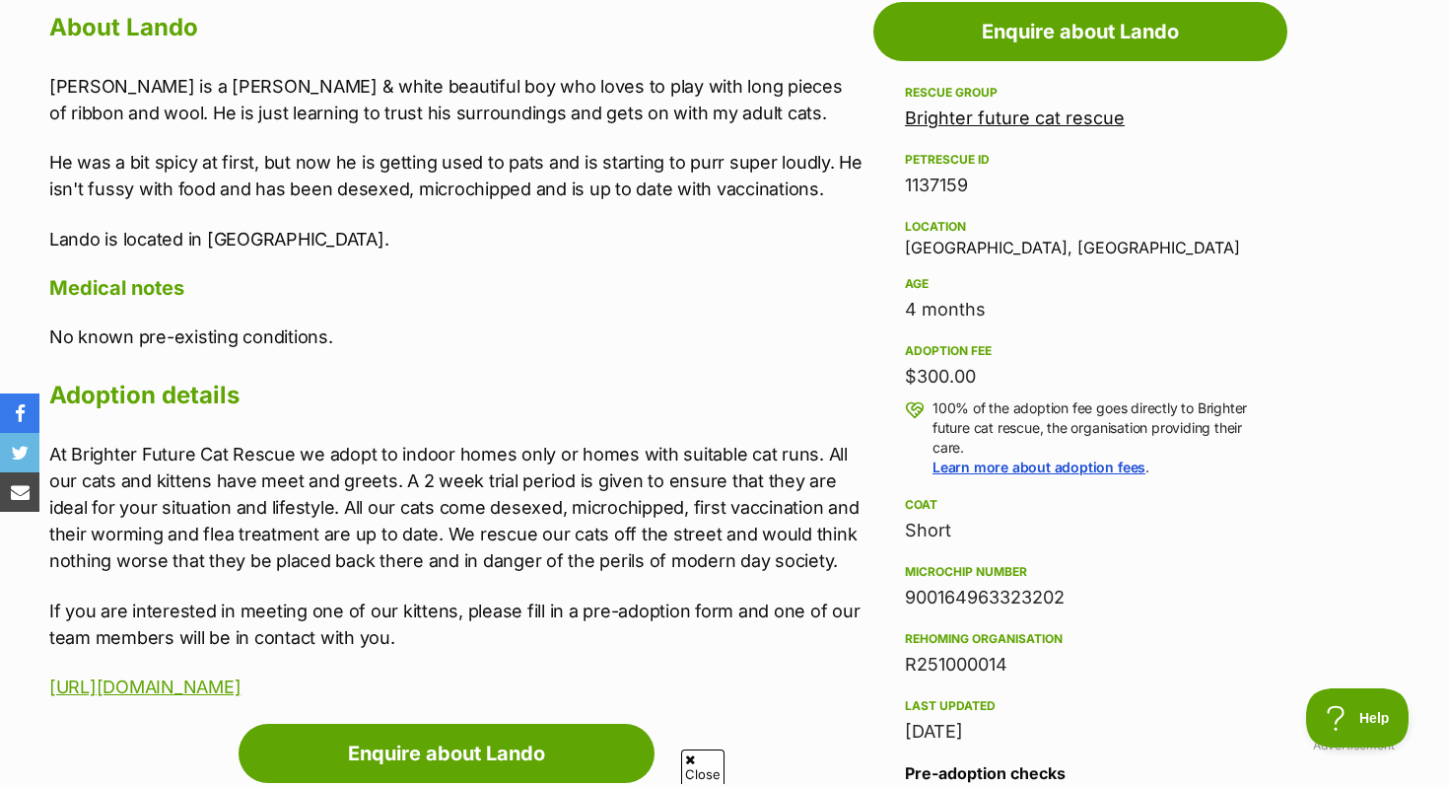
click at [1007, 120] on link "Brighter future cat rescue" at bounding box center [1015, 117] width 220 height 21
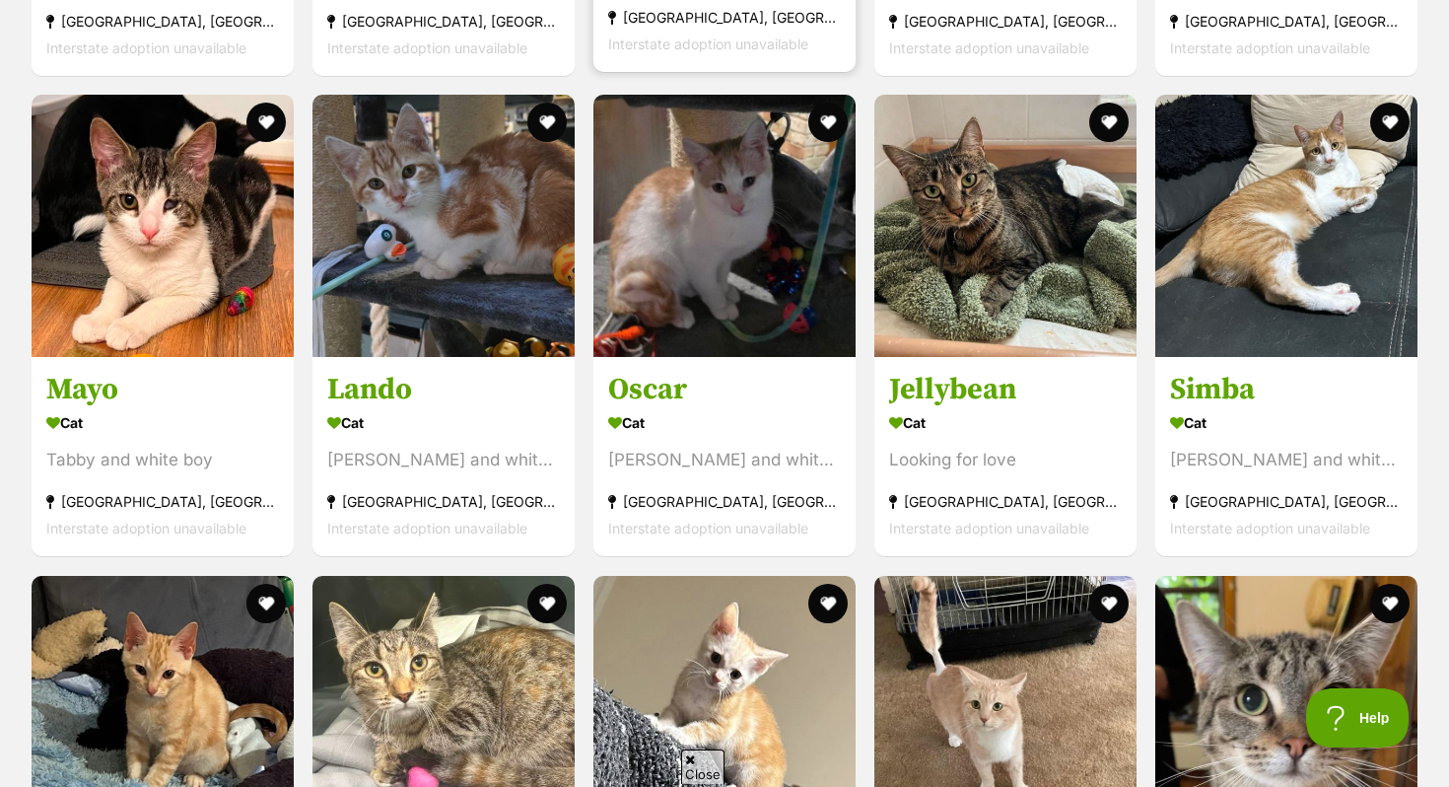
scroll to position [3122, 0]
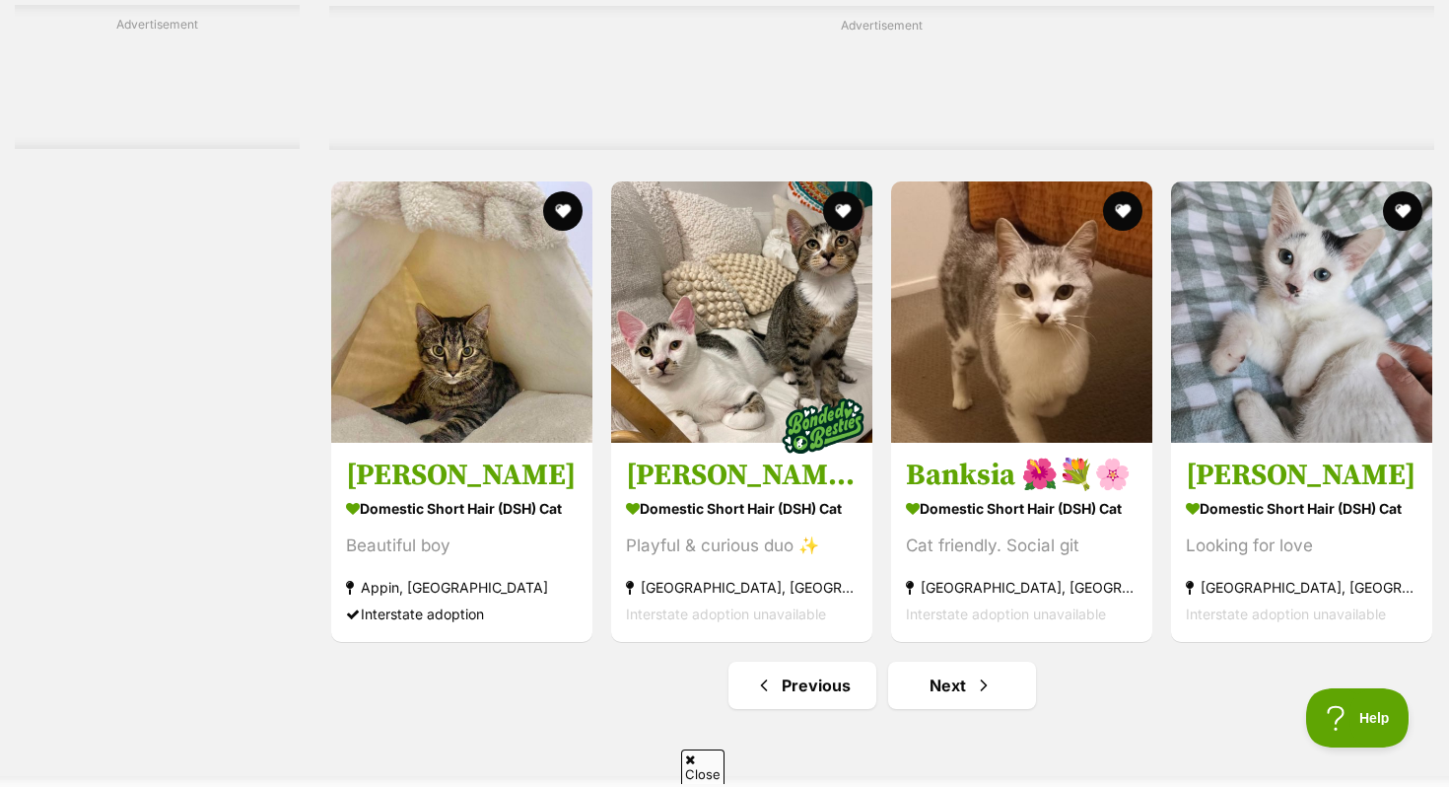
scroll to position [9013, 0]
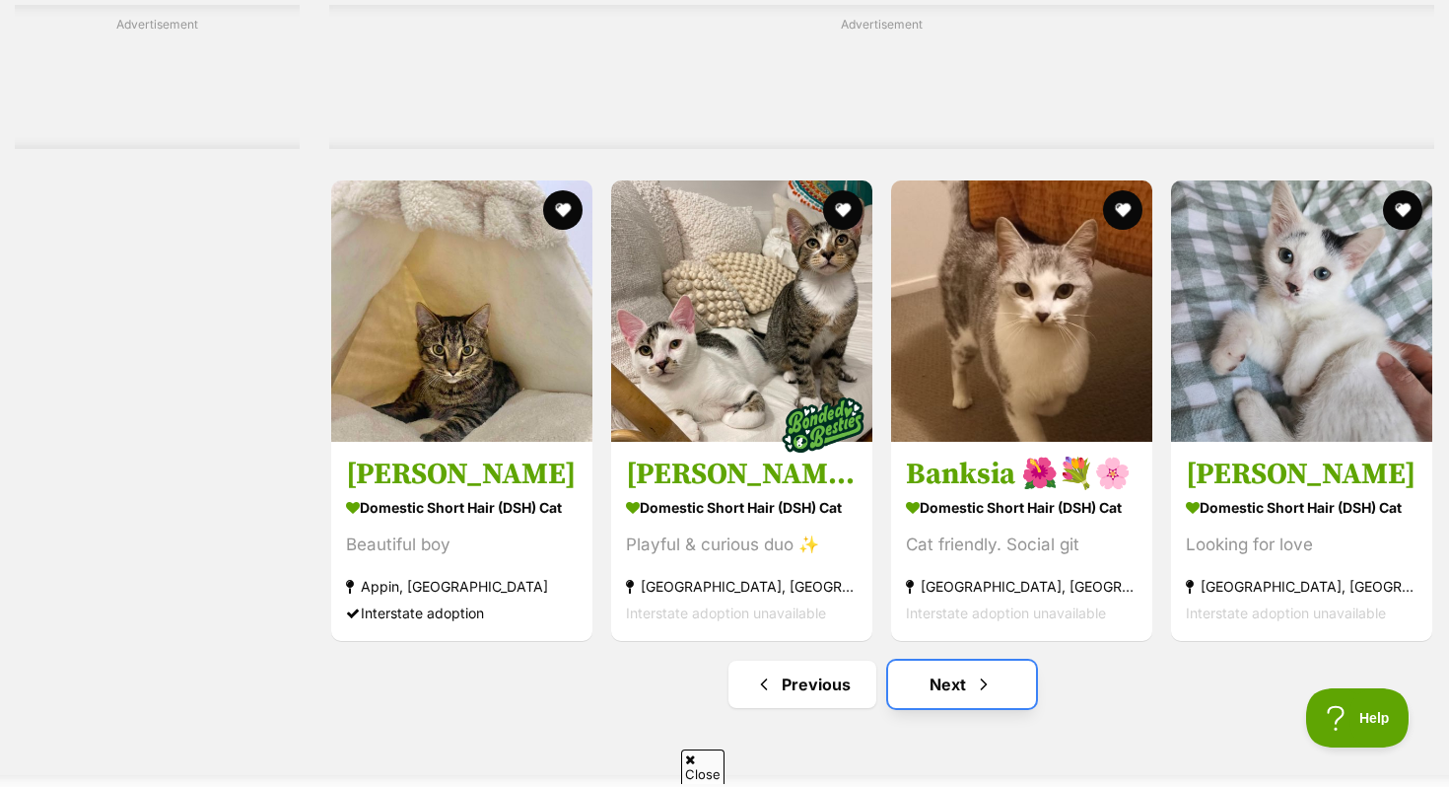
click at [975, 701] on link "Next" at bounding box center [962, 683] width 148 height 47
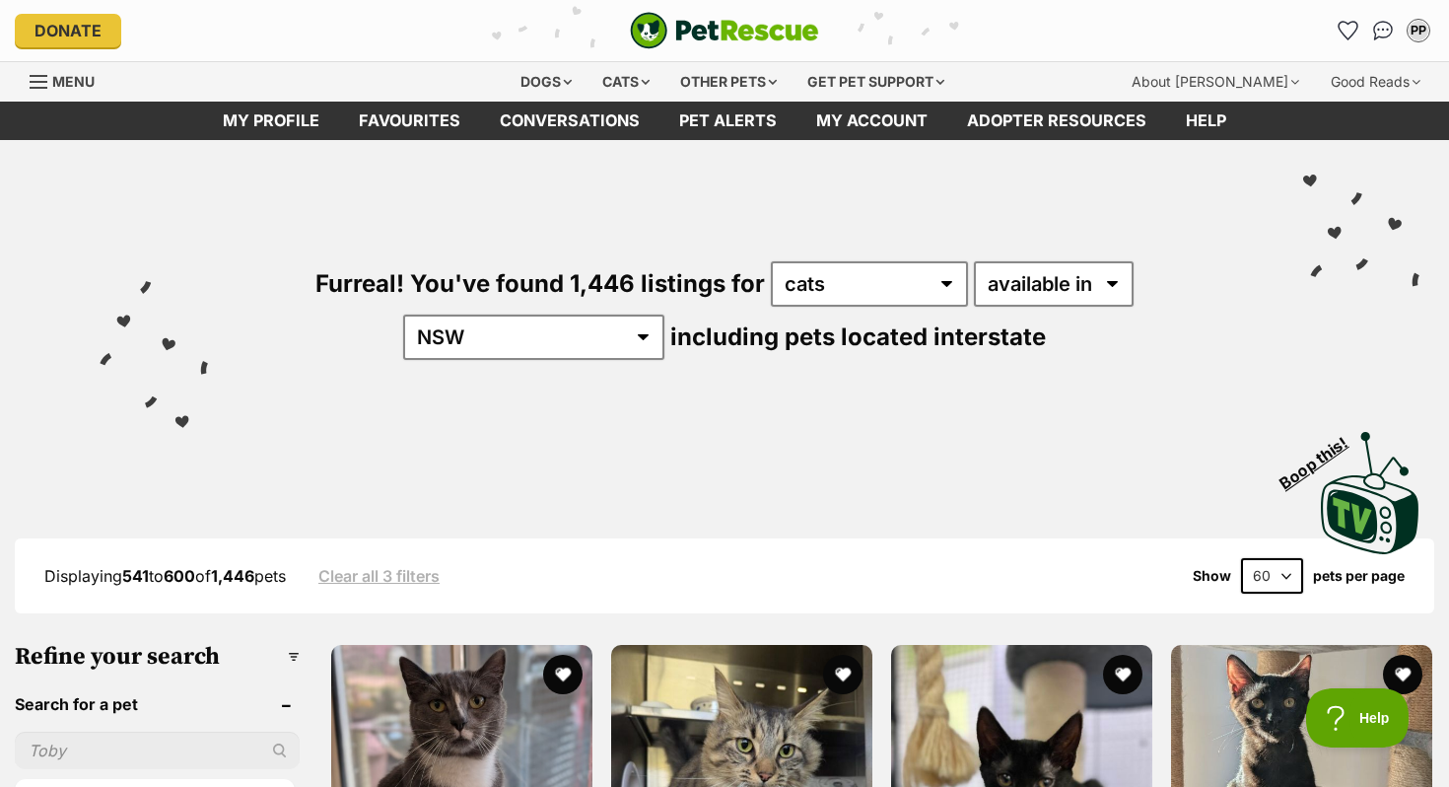
click at [193, 735] on input "text" at bounding box center [157, 749] width 285 height 37
type input "sunflower"
click at [15, 779] on button "Search" at bounding box center [155, 798] width 280 height 39
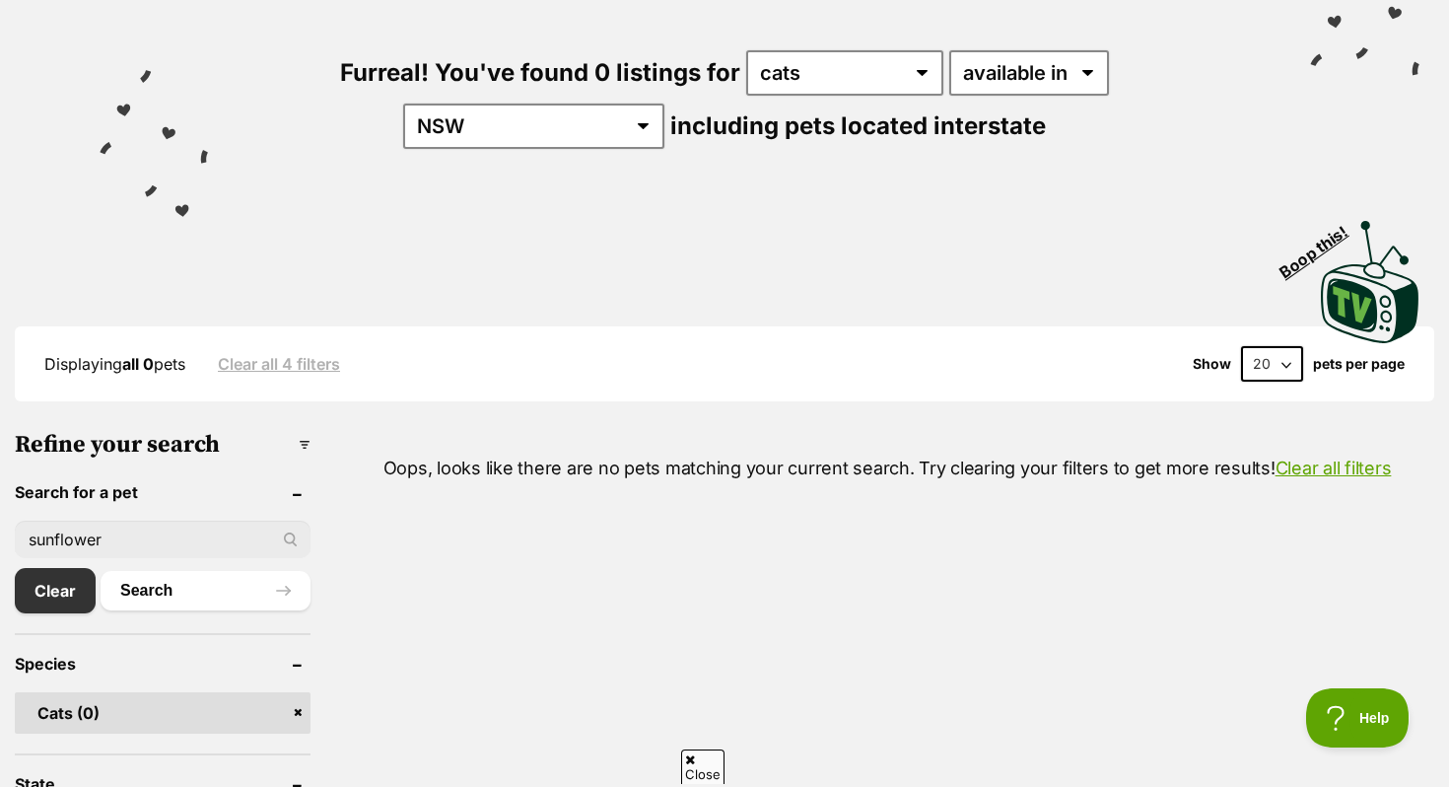
drag, startPoint x: 185, startPoint y: 540, endPoint x: 7, endPoint y: 524, distance: 179.1
type input "Bo"
click at [101, 571] on button "Search" at bounding box center [206, 590] width 210 height 39
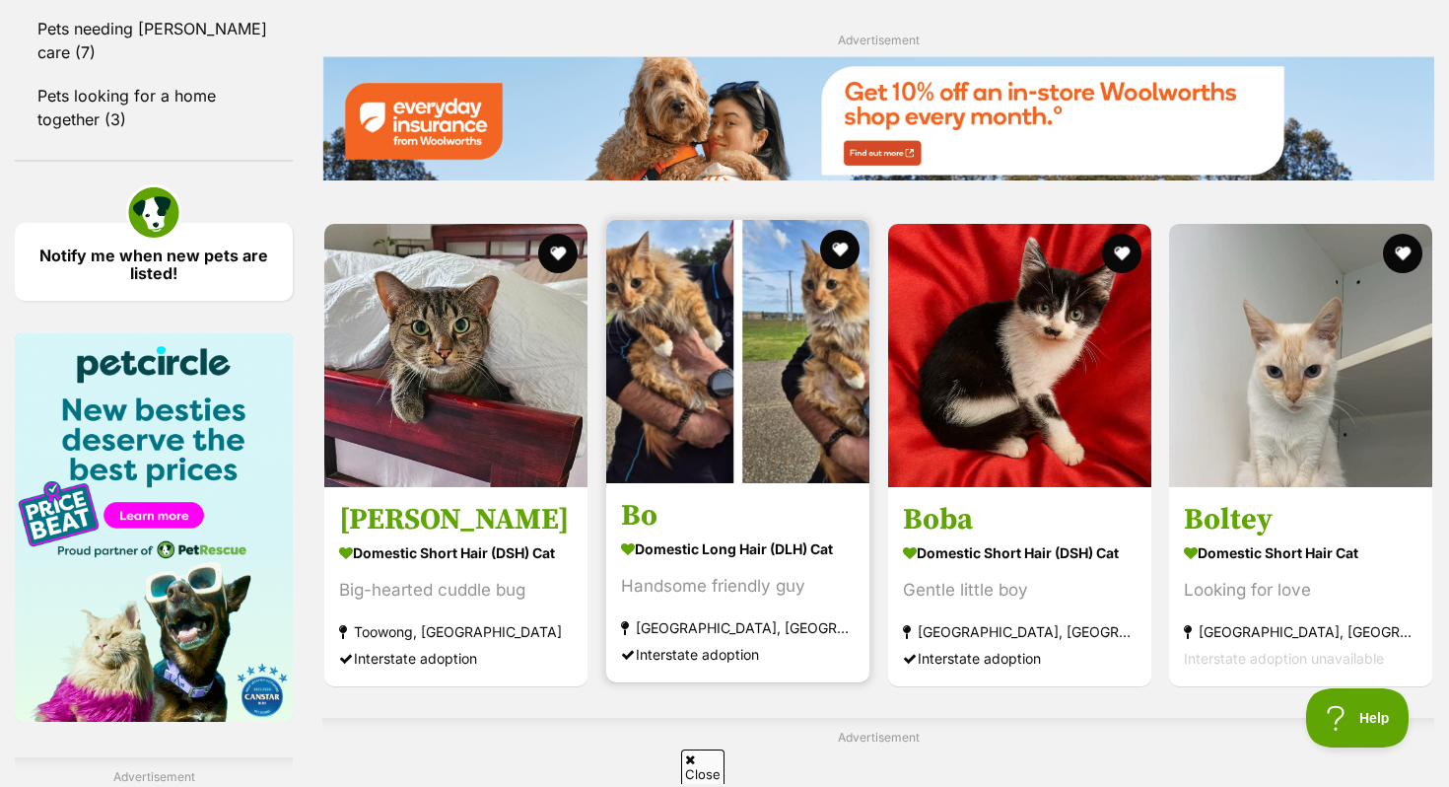
scroll to position [2745, 0]
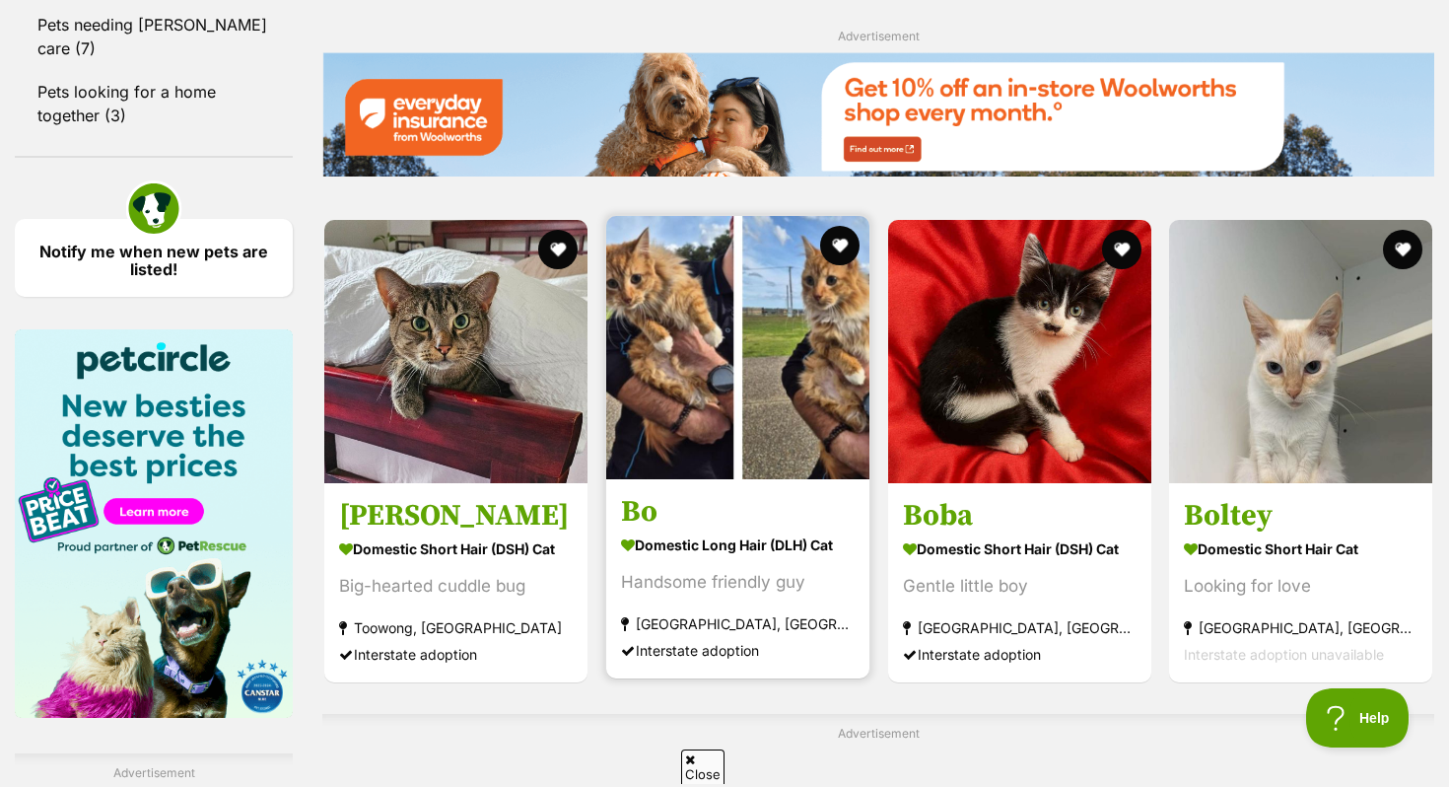
click at [736, 380] on img at bounding box center [737, 347] width 263 height 263
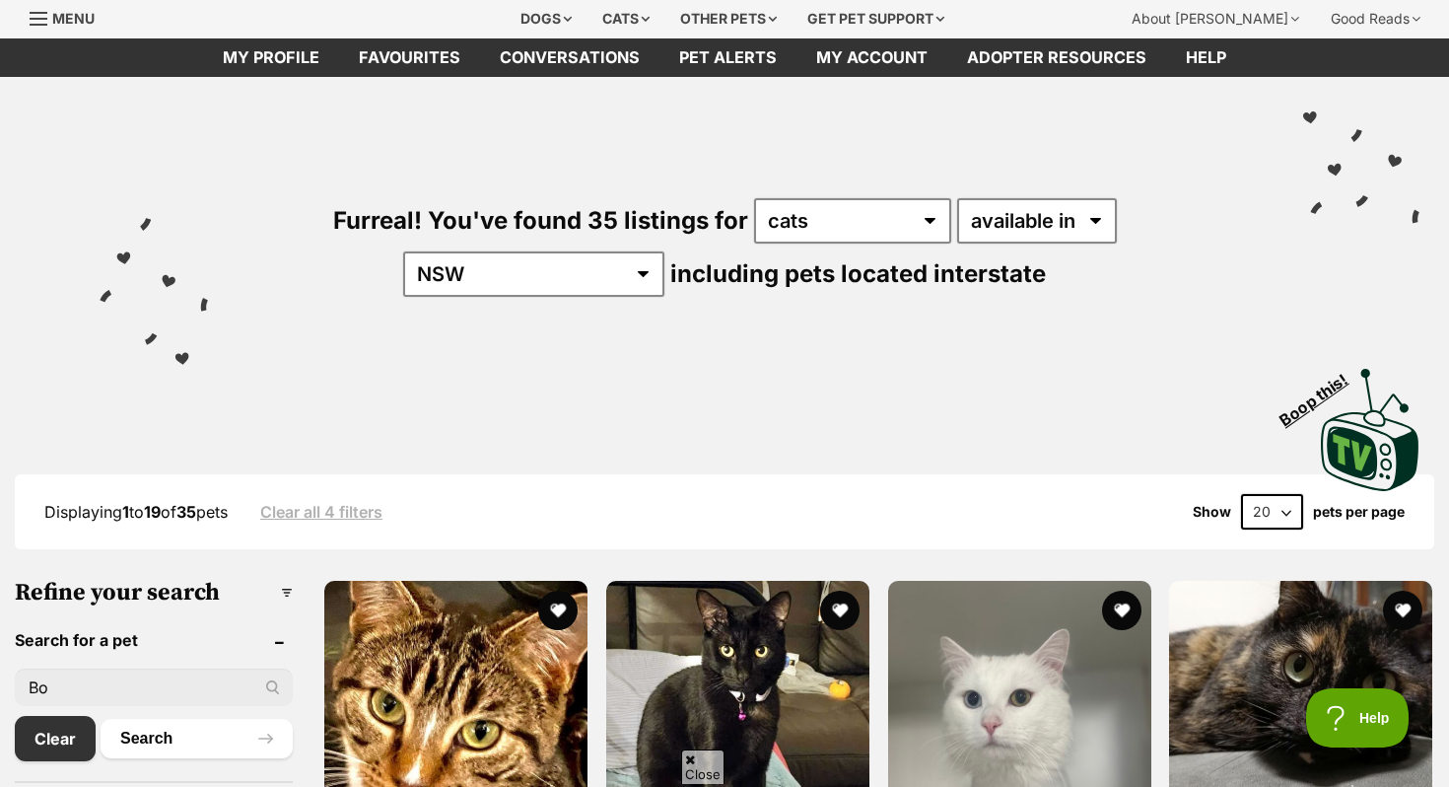
scroll to position [62, 0]
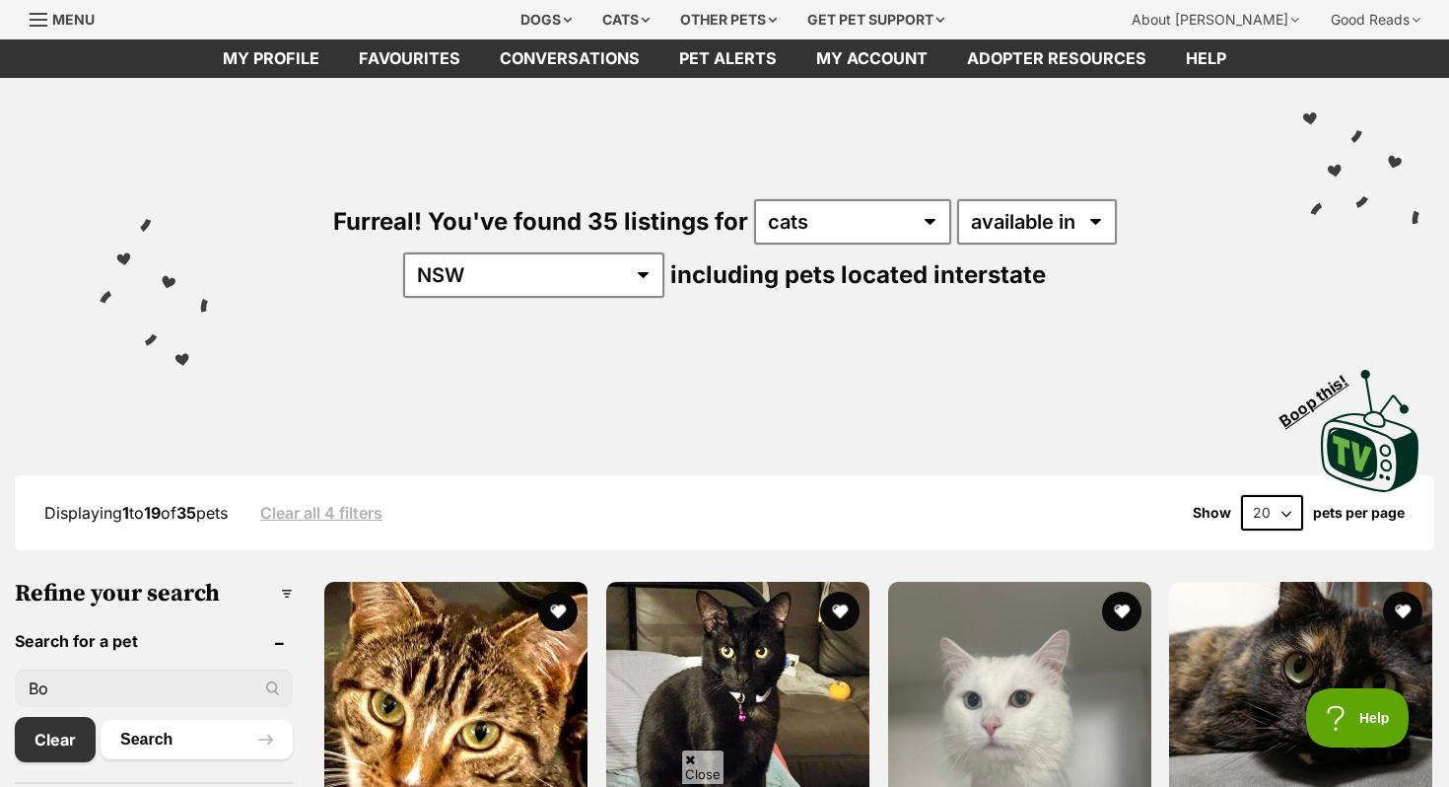
drag, startPoint x: 92, startPoint y: 691, endPoint x: 3, endPoint y: 676, distance: 89.9
type input "charlie brown"
click at [101, 720] on button "Search" at bounding box center [197, 739] width 192 height 39
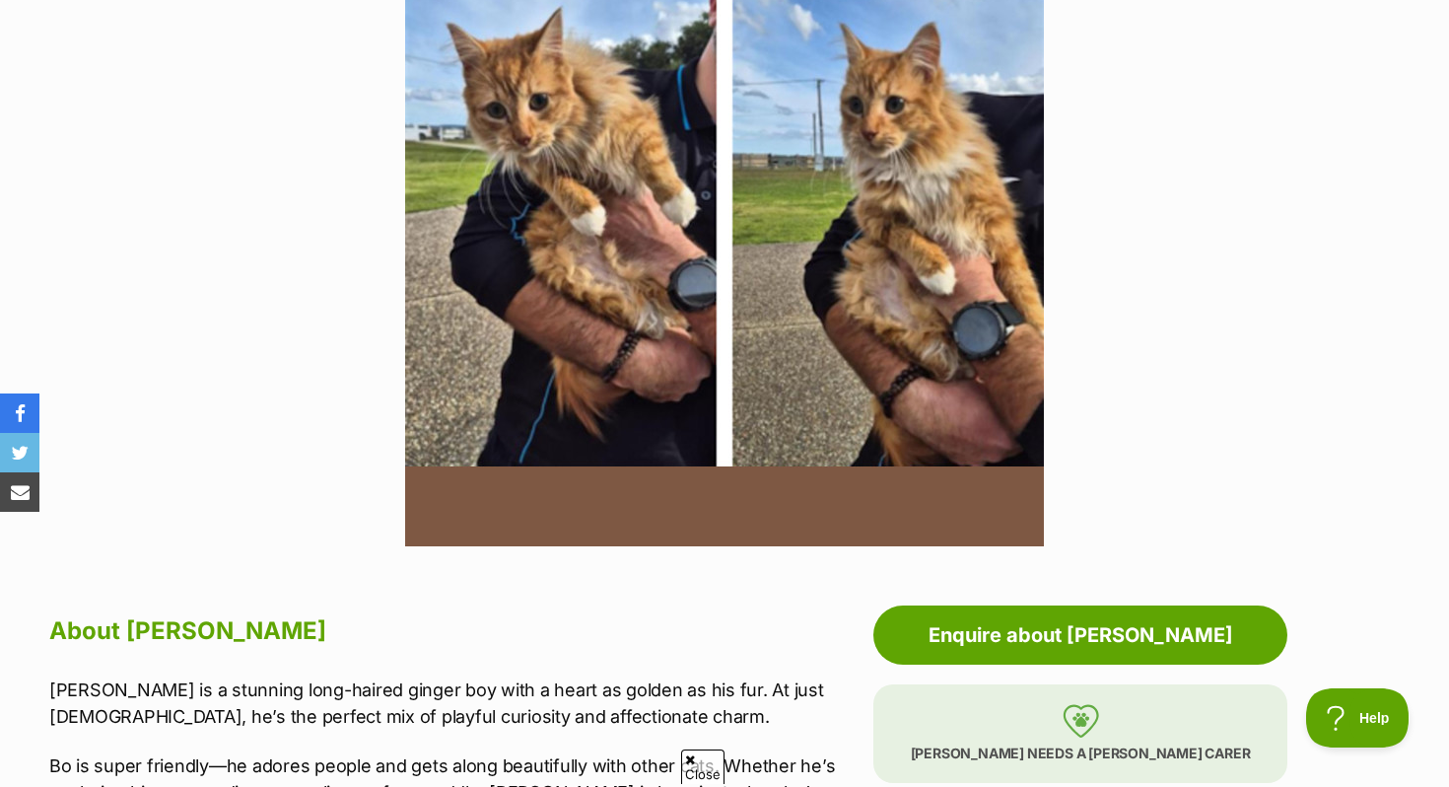
scroll to position [220, 0]
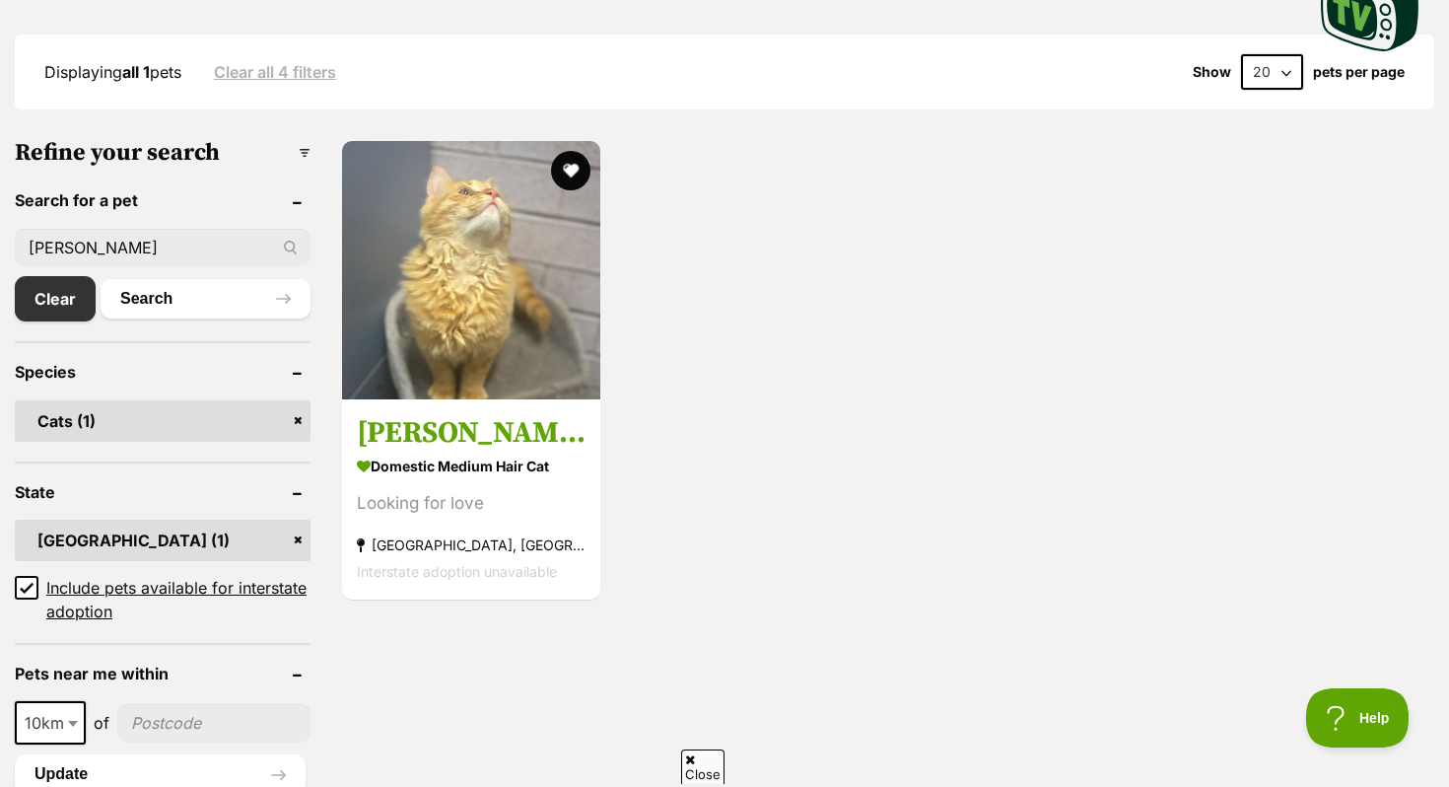
drag, startPoint x: 147, startPoint y: 252, endPoint x: 0, endPoint y: 236, distance: 147.8
type input "Twistie"
click at [101, 279] on button "Search" at bounding box center [206, 298] width 210 height 39
